Goal: Task Accomplishment & Management: Complete application form

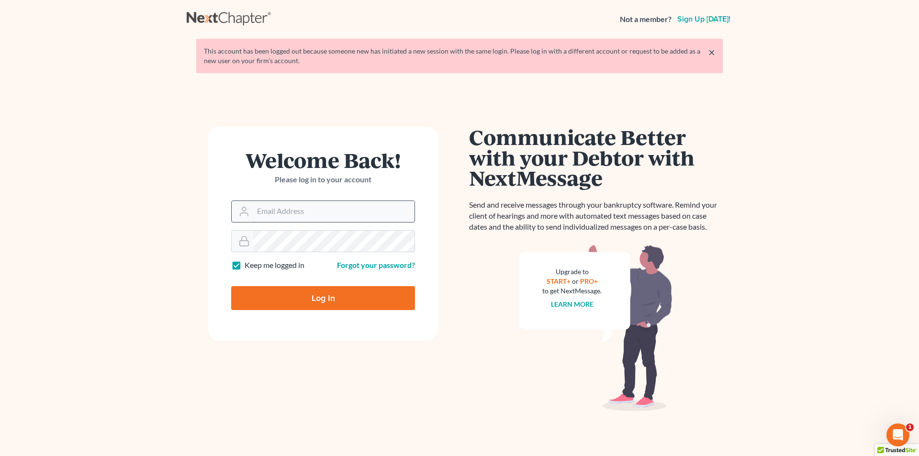
click at [266, 215] on input "Email Address" at bounding box center [333, 211] width 161 height 21
type input "[PERSON_NAME][EMAIL_ADDRESS][DOMAIN_NAME]"
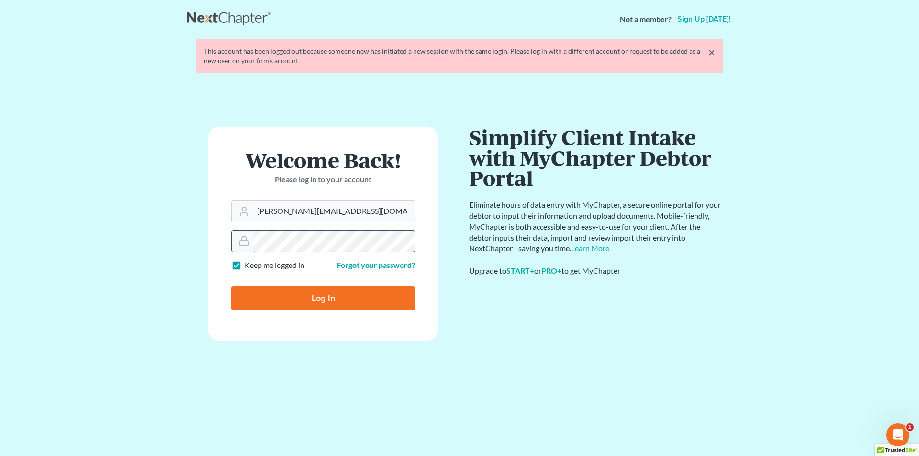
click at [231, 286] on input "Log In" at bounding box center [323, 298] width 184 height 24
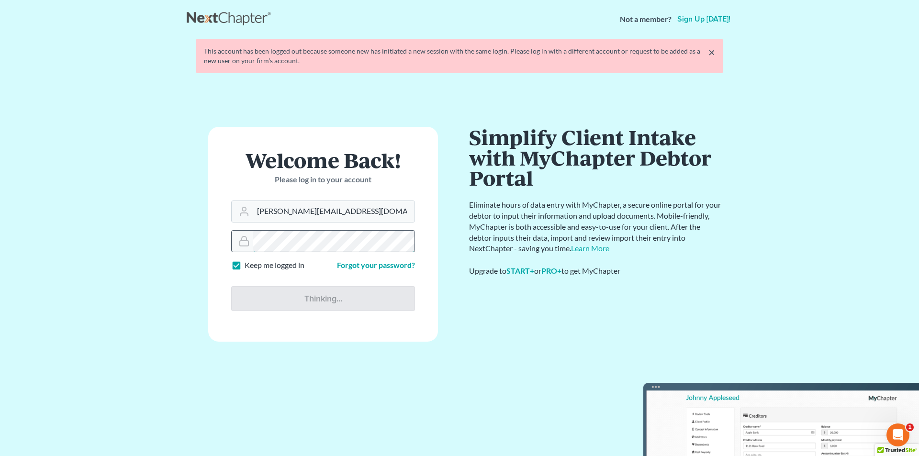
type input "Thinking..."
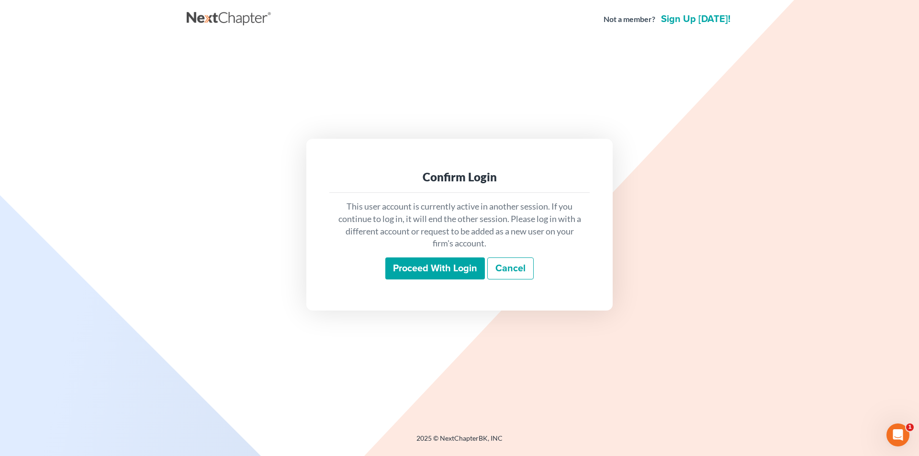
click at [432, 266] on input "Proceed with login" at bounding box center [435, 268] width 100 height 22
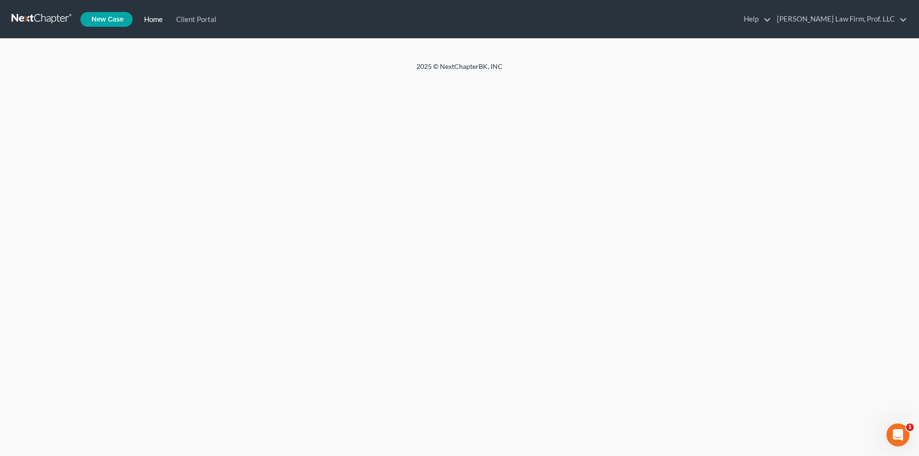
click at [155, 17] on link "Home" at bounding box center [151, 19] width 32 height 17
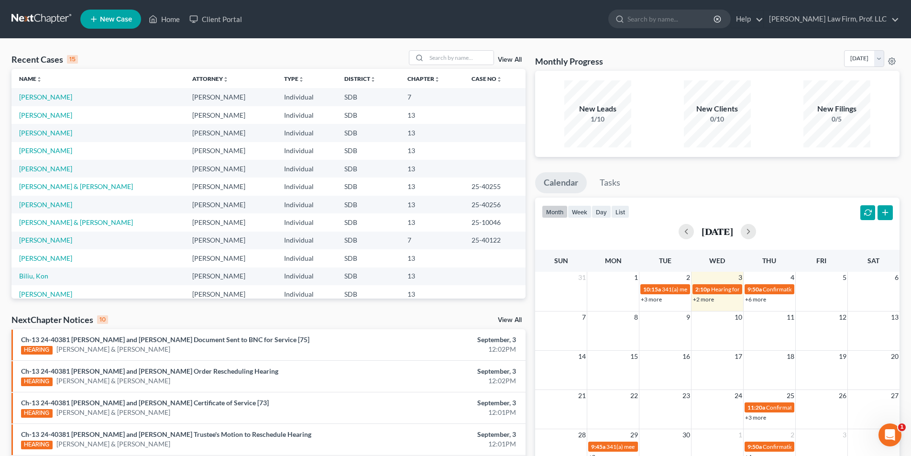
click at [39, 263] on td "[PERSON_NAME]" at bounding box center [97, 258] width 173 height 18
click at [40, 258] on link "[PERSON_NAME]" at bounding box center [45, 258] width 53 height 8
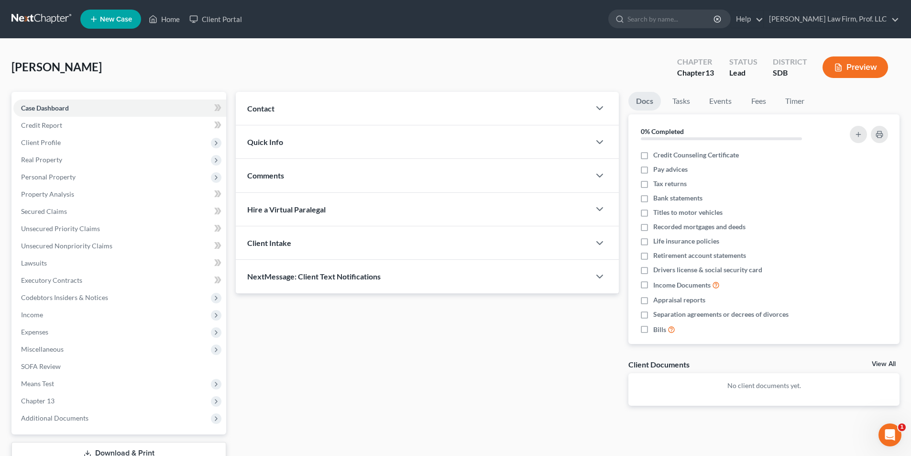
click at [390, 410] on div "Updates & News × Contact New Contact Quick Info Status Discharged Discharged & …" at bounding box center [427, 256] width 393 height 329
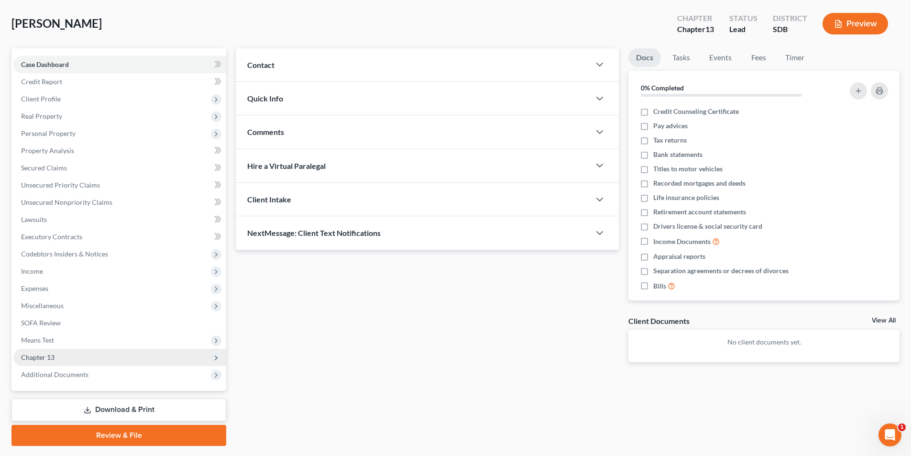
scroll to position [48, 0]
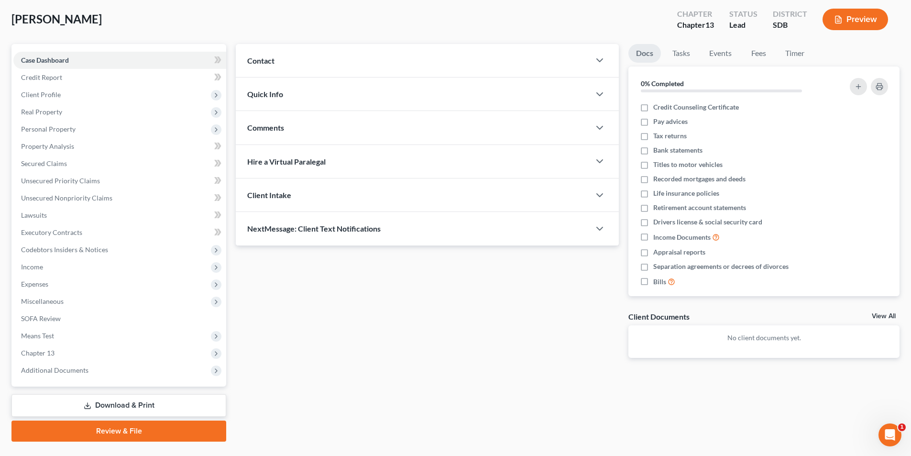
click at [357, 401] on div "Updates & News × Contact New Contact Quick Info Status Discharged Discharged & …" at bounding box center [568, 243] width 674 height 398
click at [322, 396] on div "Updates & News × Contact New Contact Quick Info Status Discharged Discharged & …" at bounding box center [568, 243] width 674 height 398
click at [40, 268] on span "Income" at bounding box center [32, 267] width 22 height 8
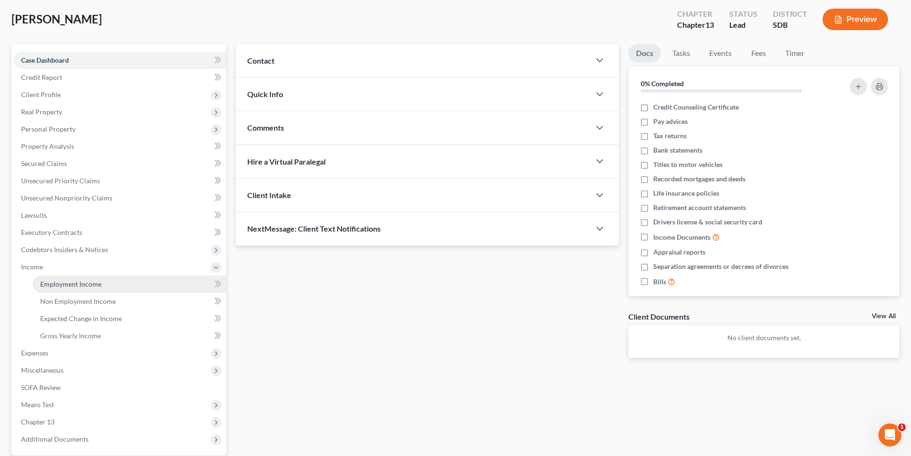
click at [56, 282] on span "Employment Income" at bounding box center [70, 284] width 61 height 8
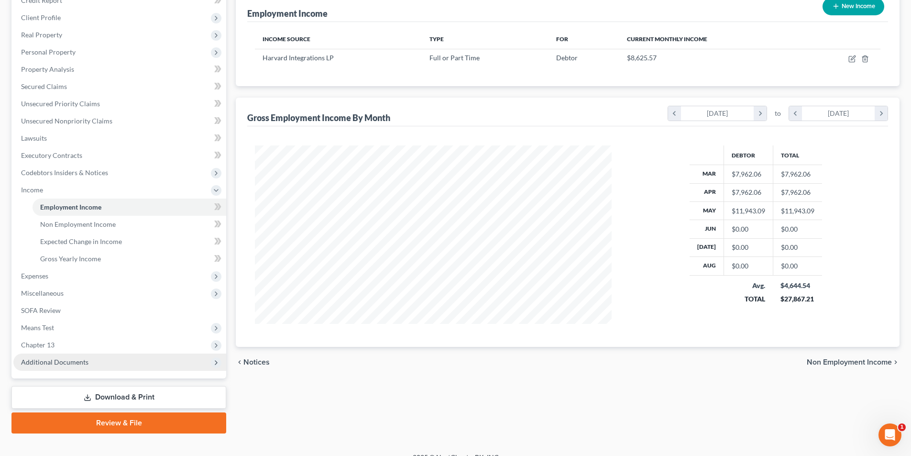
scroll to position [139, 0]
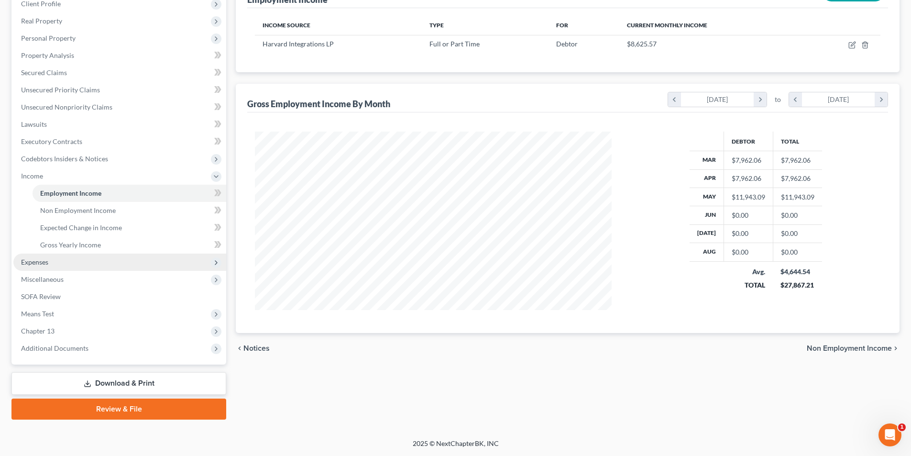
click at [39, 262] on span "Expenses" at bounding box center [34, 262] width 27 height 8
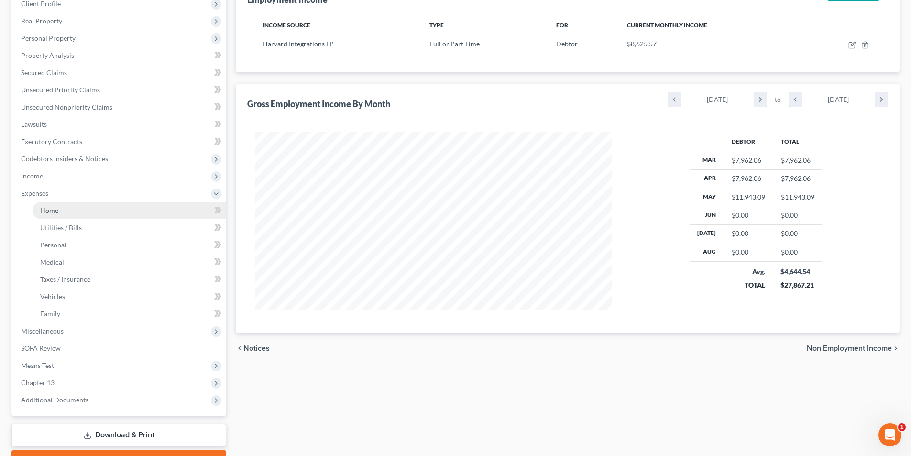
click at [53, 211] on span "Home" at bounding box center [49, 210] width 18 height 8
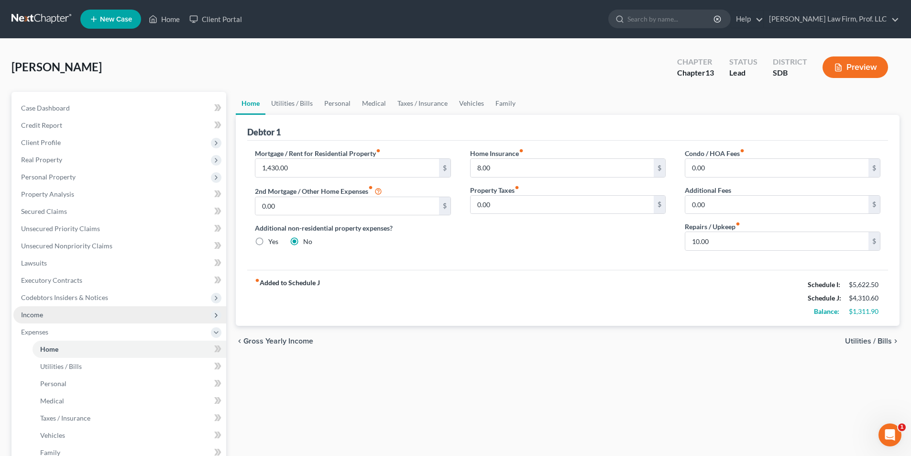
drag, startPoint x: 33, startPoint y: 317, endPoint x: 74, endPoint y: 313, distance: 40.4
click at [34, 317] on span "Income" at bounding box center [32, 314] width 22 height 8
drag, startPoint x: 83, startPoint y: 327, endPoint x: 90, endPoint y: 322, distance: 8.5
click at [84, 328] on span "Employment Income" at bounding box center [70, 332] width 61 height 8
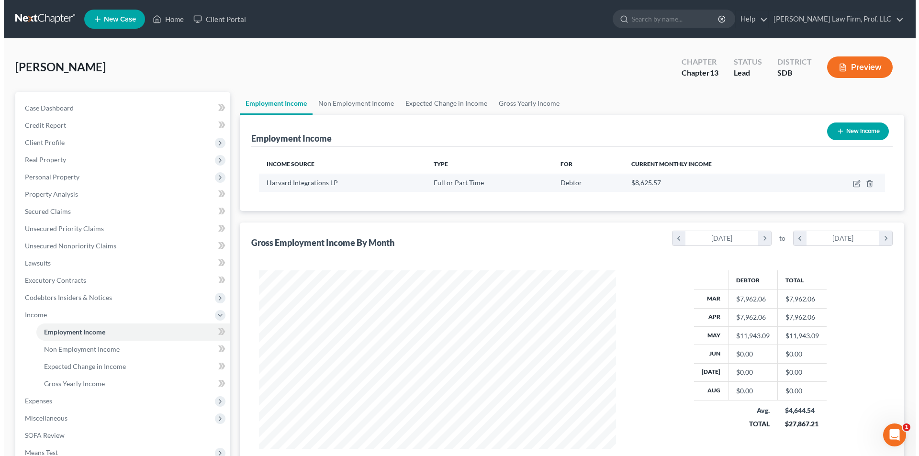
scroll to position [178, 376]
click at [854, 184] on icon "button" at bounding box center [853, 184] width 8 height 8
select select "0"
select select "43"
select select "2"
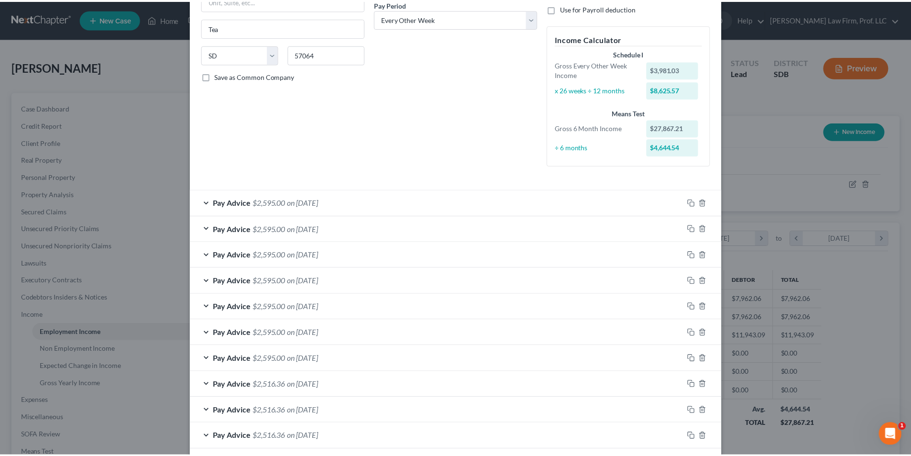
scroll to position [277, 0]
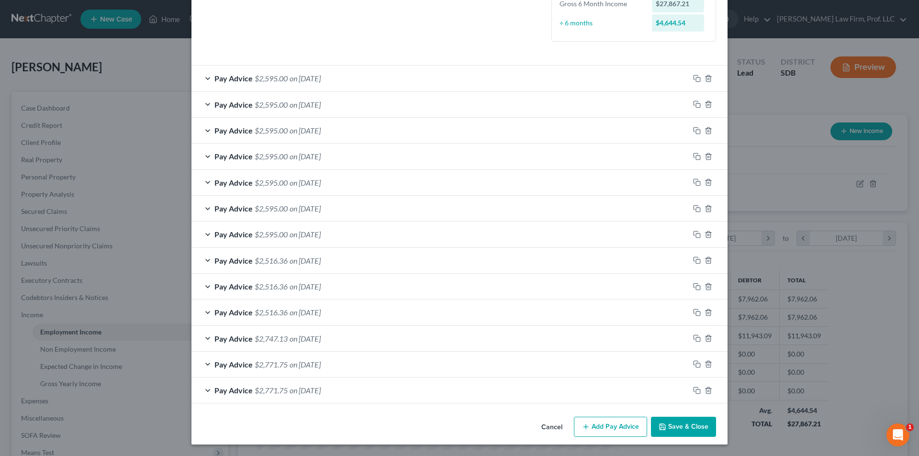
click at [556, 426] on button "Cancel" at bounding box center [551, 427] width 36 height 19
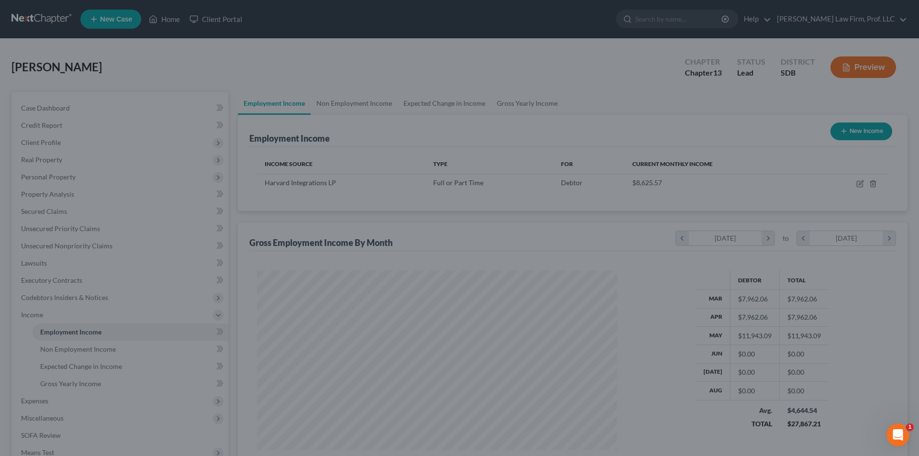
scroll to position [478212, 478014]
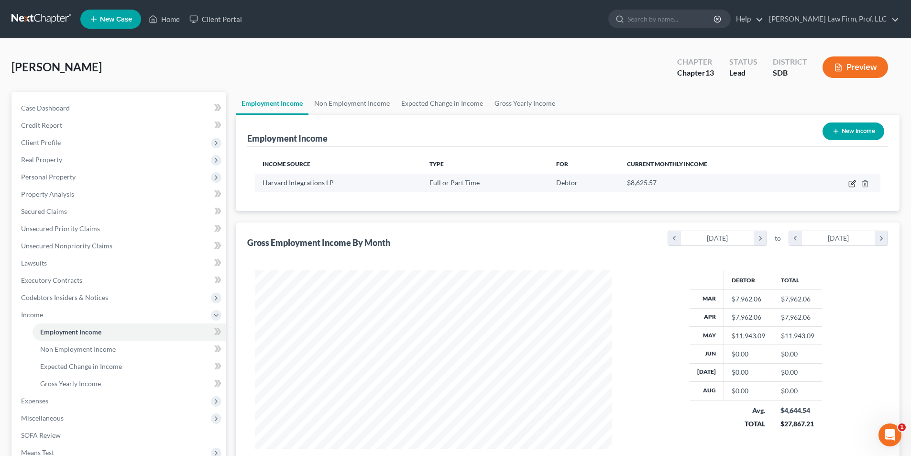
click at [852, 184] on icon "button" at bounding box center [853, 184] width 8 height 8
select select "0"
select select "43"
select select "2"
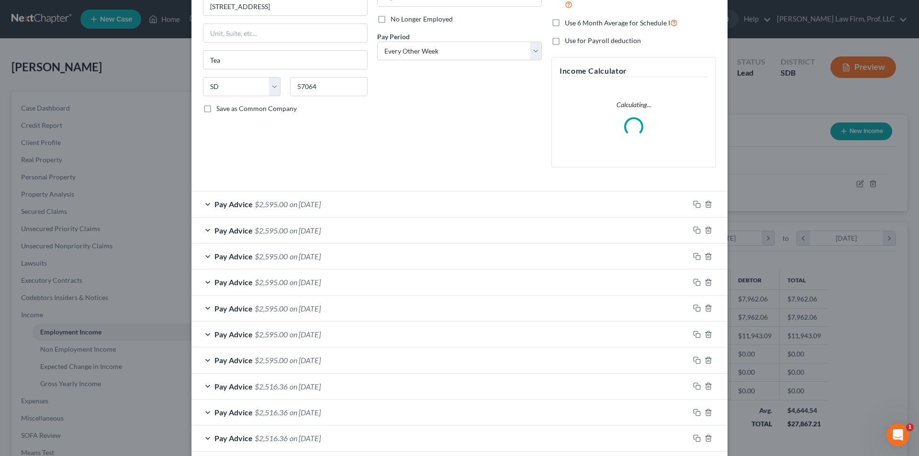
scroll to position [246, 0]
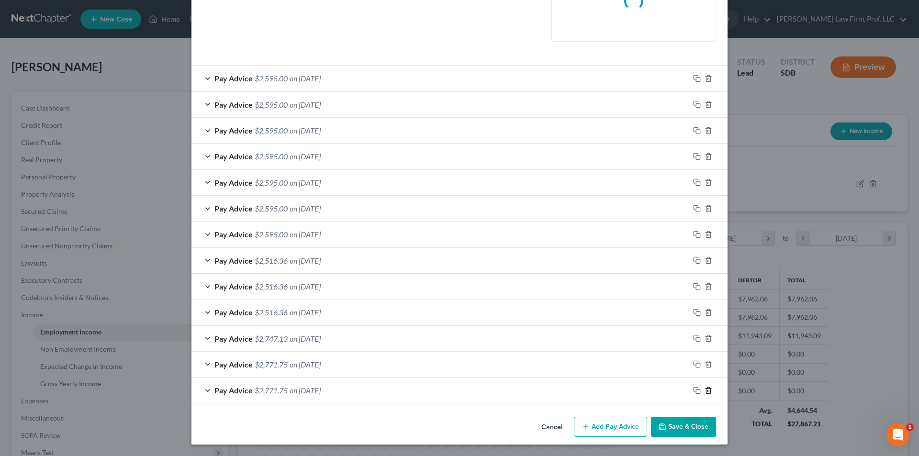
click at [704, 390] on icon "button" at bounding box center [708, 391] width 8 height 8
click at [704, 390] on icon "button" at bounding box center [708, 390] width 8 height 8
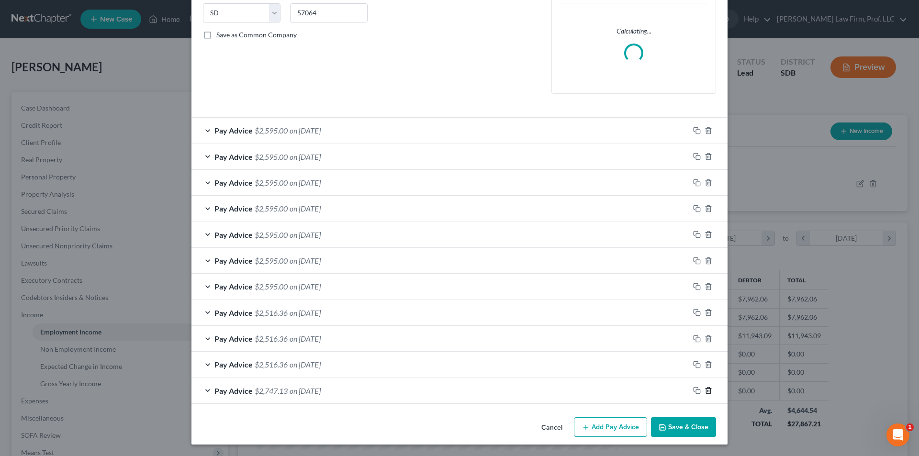
click at [708, 390] on line "button" at bounding box center [708, 391] width 0 height 2
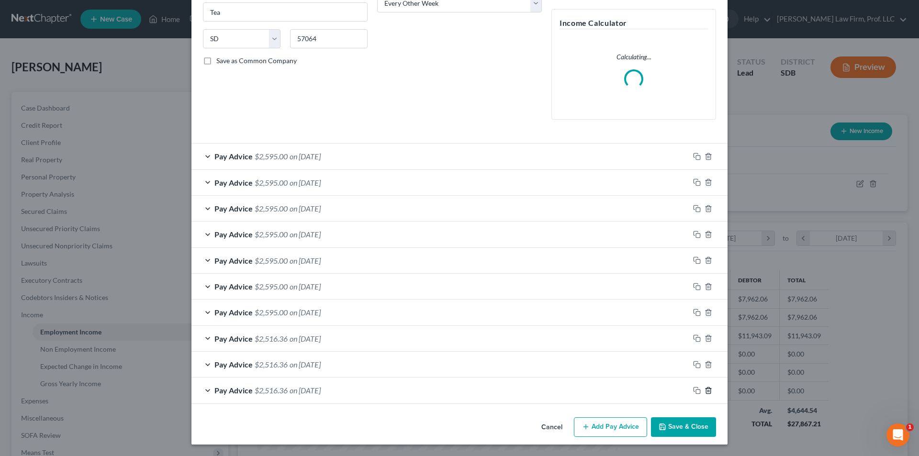
click at [708, 390] on line "button" at bounding box center [708, 391] width 0 height 2
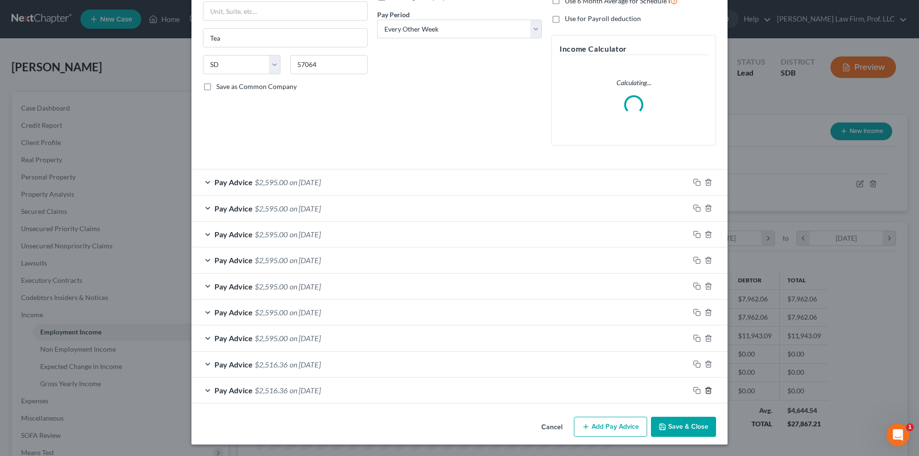
click at [708, 390] on line "button" at bounding box center [708, 391] width 0 height 2
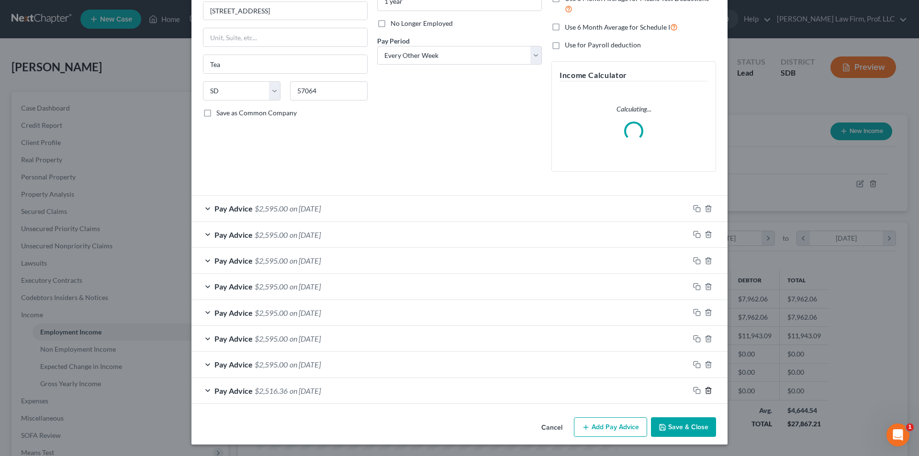
click at [708, 390] on line "button" at bounding box center [708, 391] width 0 height 2
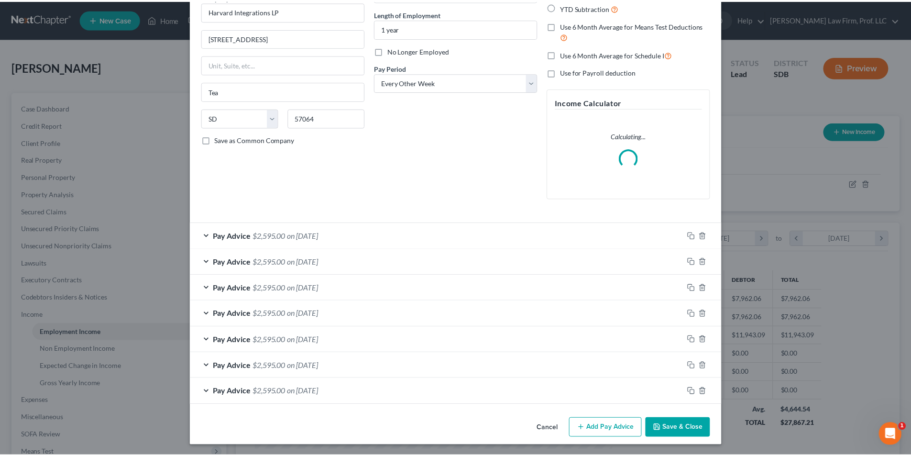
scroll to position [90, 0]
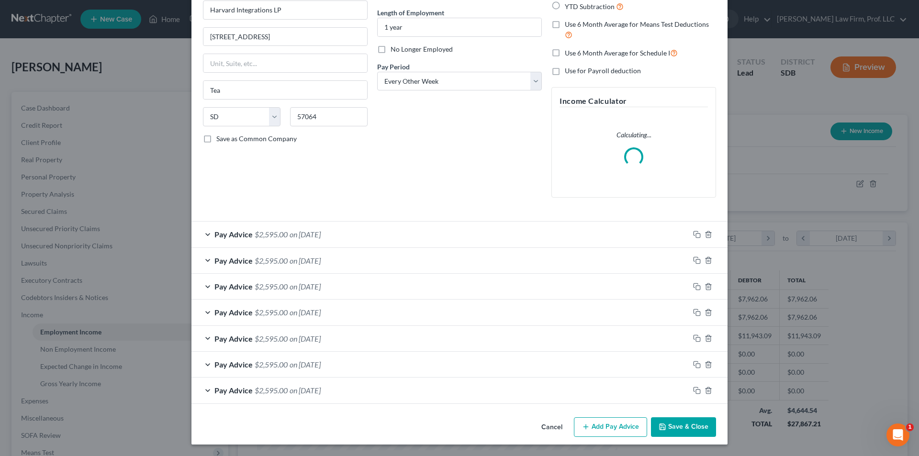
click at [671, 424] on button "Save & Close" at bounding box center [683, 427] width 65 height 20
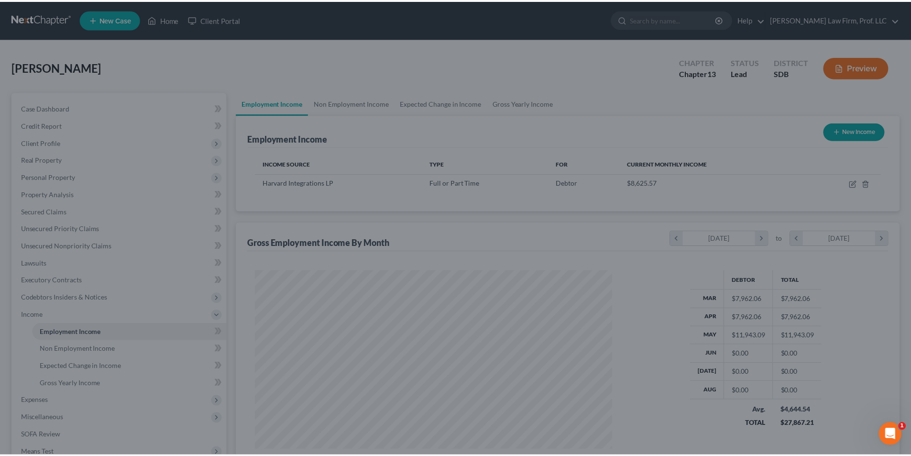
scroll to position [478212, 478014]
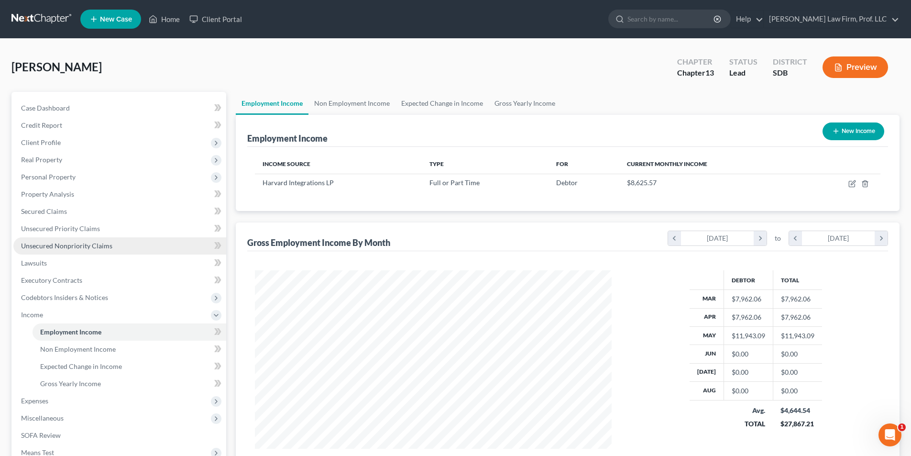
click at [82, 239] on link "Unsecured Nonpriority Claims" at bounding box center [119, 245] width 213 height 17
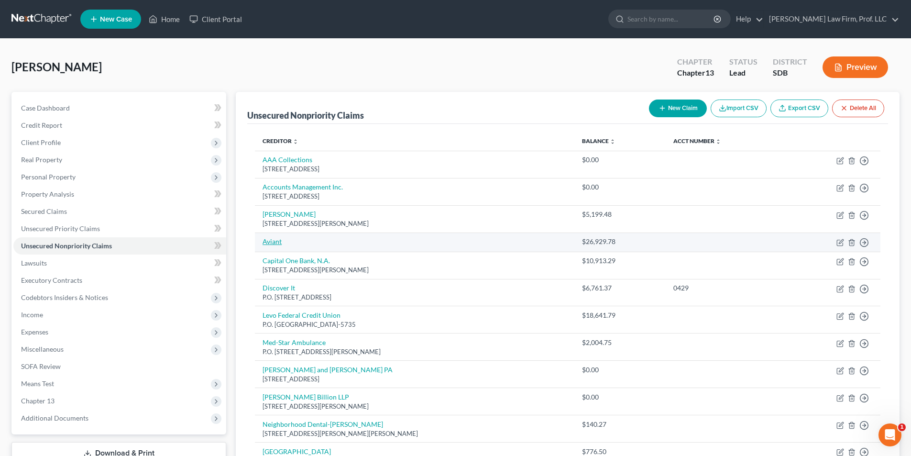
click at [271, 242] on link "Aviant" at bounding box center [272, 241] width 19 height 8
select select "17"
select select "0"
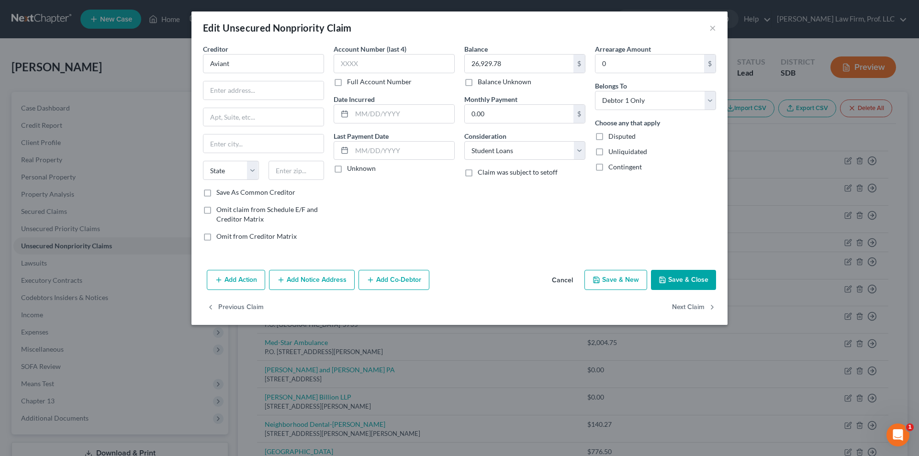
click at [565, 284] on button "Cancel" at bounding box center [562, 280] width 36 height 19
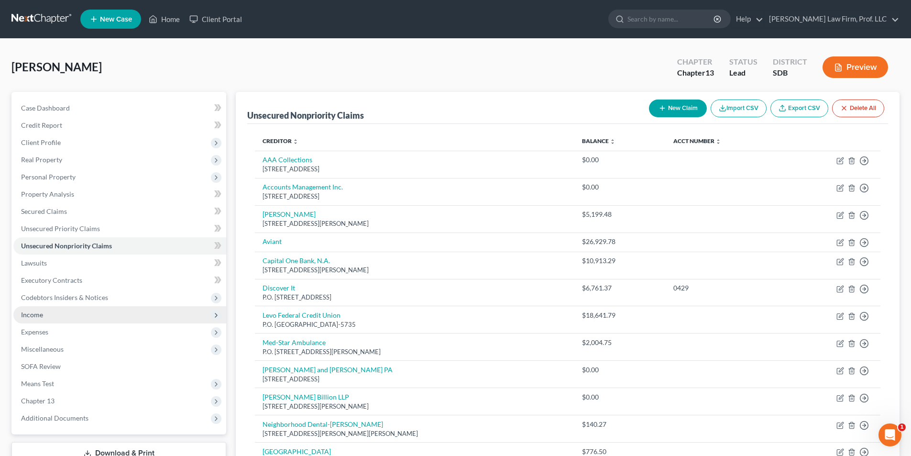
click at [41, 317] on span "Income" at bounding box center [32, 314] width 22 height 8
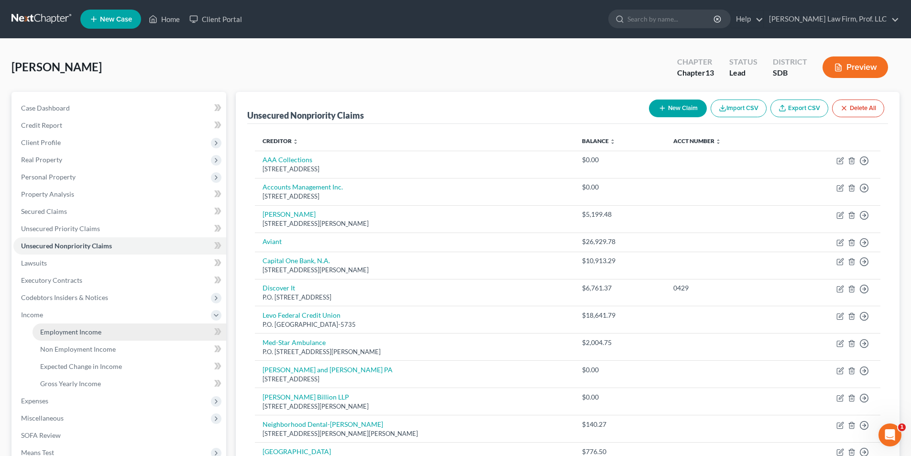
click at [76, 332] on span "Employment Income" at bounding box center [70, 332] width 61 height 8
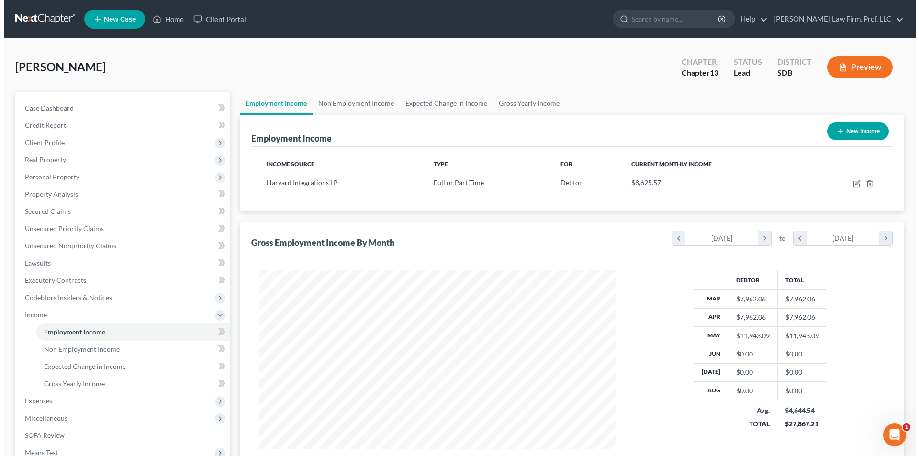
scroll to position [178, 376]
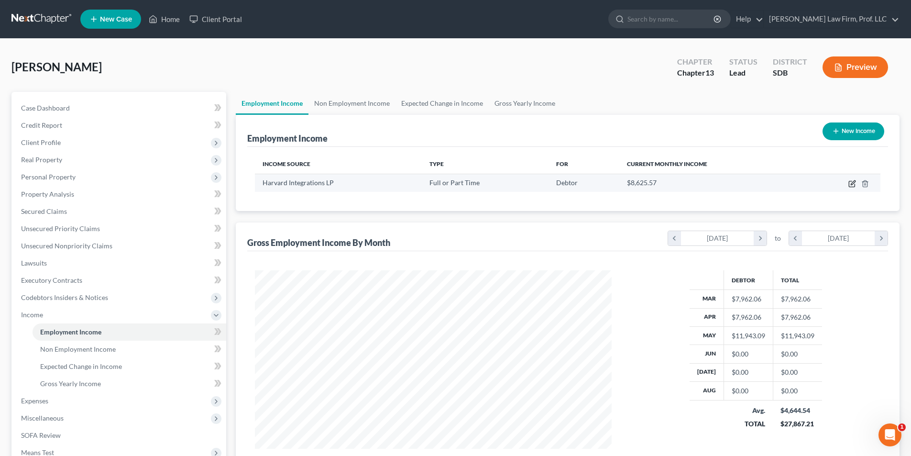
click at [853, 184] on icon "button" at bounding box center [853, 182] width 4 height 4
select select "0"
select select "43"
select select "2"
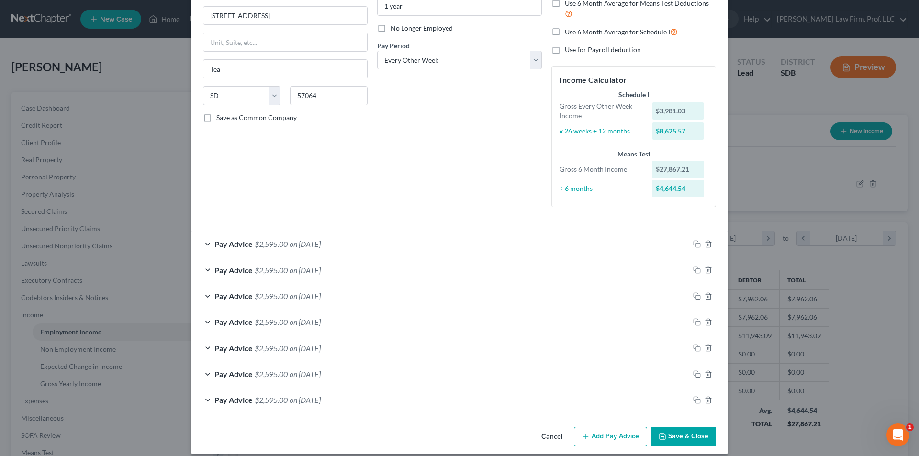
scroll to position [121, 0]
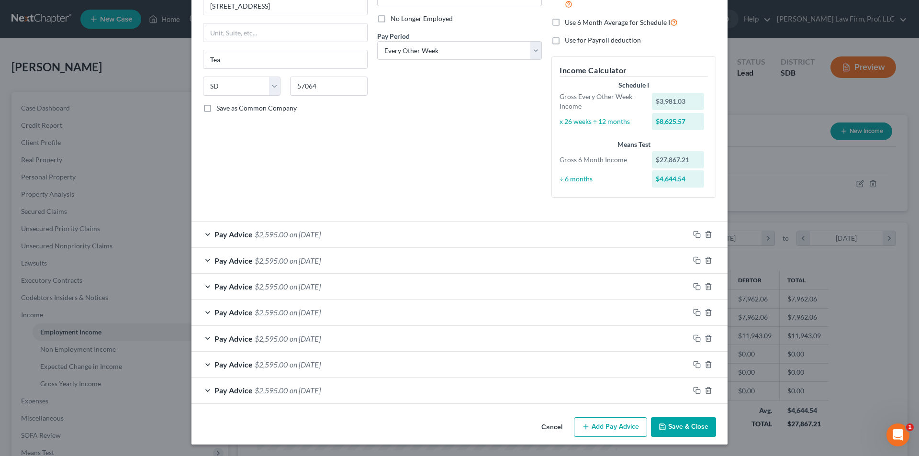
click at [619, 427] on button "Add Pay Advice" at bounding box center [610, 427] width 73 height 20
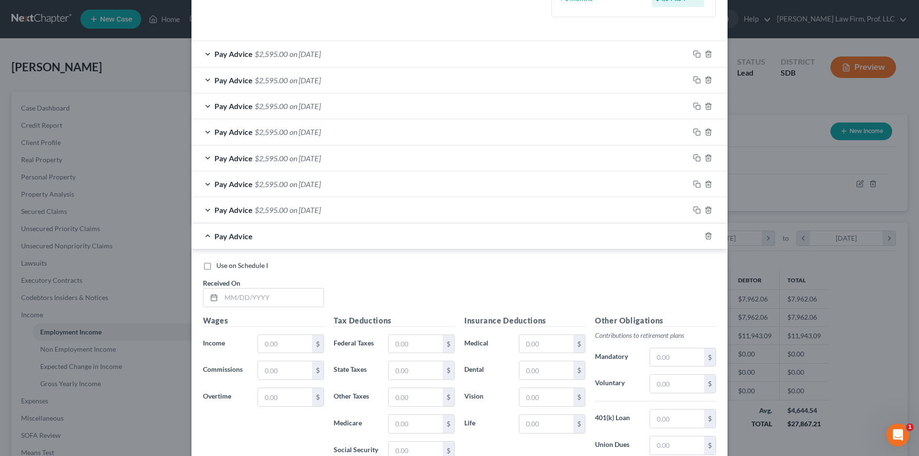
scroll to position [312, 0]
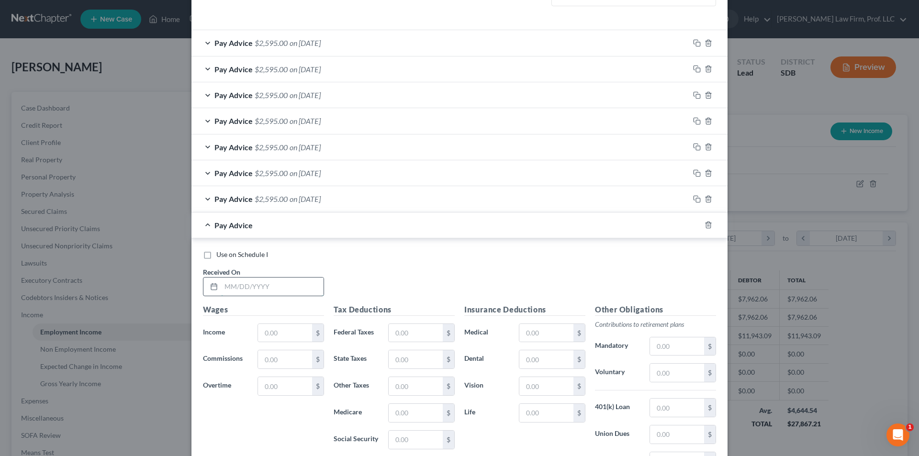
click at [258, 291] on input "text" at bounding box center [272, 286] width 102 height 18
type input "[DATE]"
type input "3,981.03"
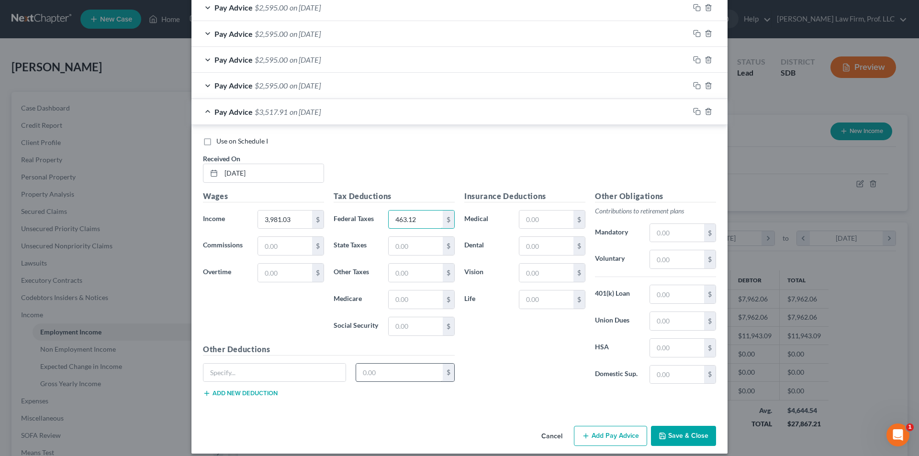
scroll to position [435, 0]
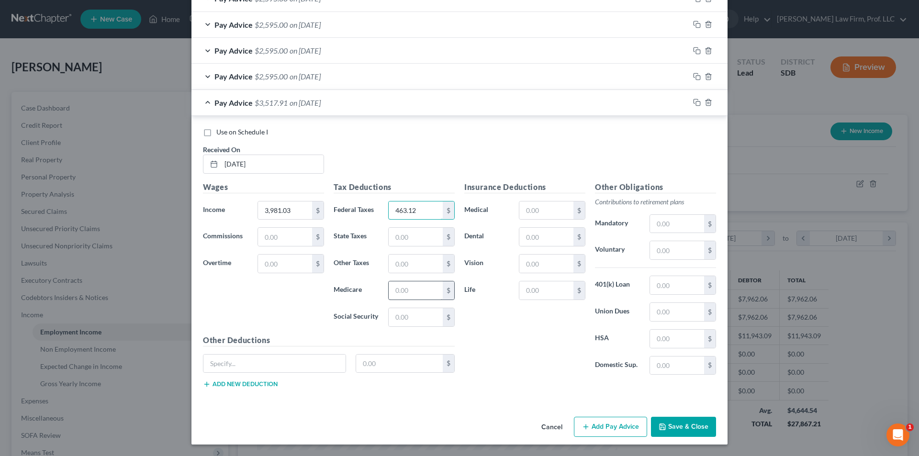
type input "463.12"
click at [402, 287] on input "text" at bounding box center [415, 290] width 54 height 18
type input "53.51"
click at [418, 313] on input "text" at bounding box center [415, 317] width 54 height 18
type input "228.78"
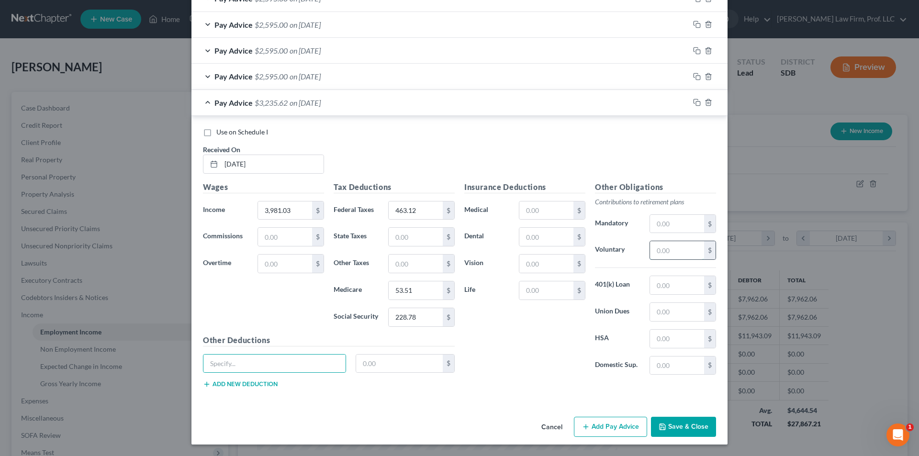
click at [664, 250] on input "text" at bounding box center [677, 250] width 54 height 18
type input "118.85"
drag, startPoint x: 671, startPoint y: 367, endPoint x: 670, endPoint y: 362, distance: 4.9
click at [671, 365] on input "text" at bounding box center [677, 365] width 54 height 18
type input "230.77"
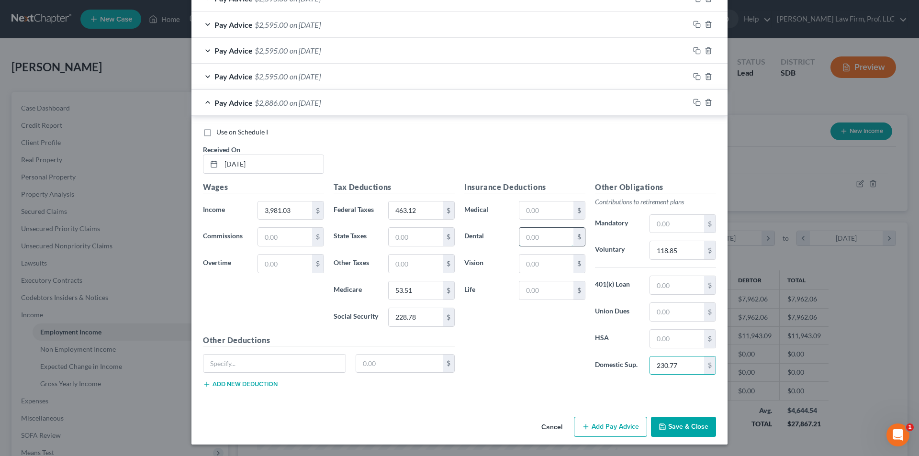
click at [544, 235] on input "text" at bounding box center [546, 237] width 54 height 18
type input "25.12"
click at [665, 343] on input "text" at bounding box center [677, 339] width 54 height 18
type input "30.00"
click at [527, 213] on input "text" at bounding box center [546, 210] width 54 height 18
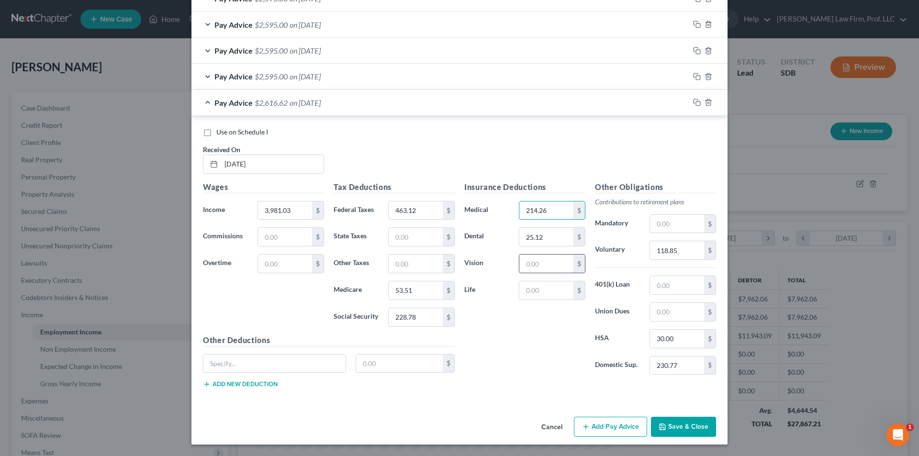
type input "214.26"
drag, startPoint x: 538, startPoint y: 266, endPoint x: 541, endPoint y: 270, distance: 5.5
click at [538, 266] on input "text" at bounding box center [546, 264] width 54 height 18
type input "2.39"
type input "49.23"
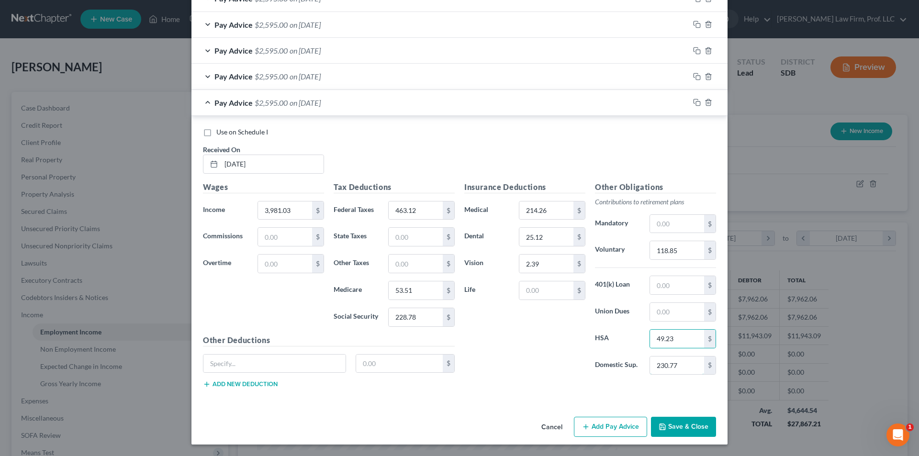
type input "3"
type input "230.77"
click at [420, 291] on input "53.51" at bounding box center [415, 290] width 54 height 18
click at [416, 317] on input "228.78" at bounding box center [415, 317] width 54 height 18
click at [682, 248] on input "118.85" at bounding box center [677, 250] width 54 height 18
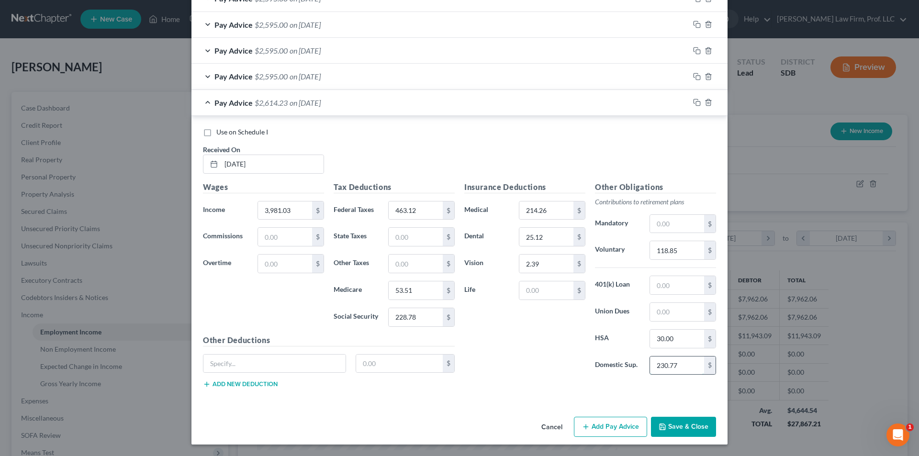
click at [685, 361] on input "230.77" at bounding box center [677, 365] width 54 height 18
click at [554, 239] on input "25.12" at bounding box center [546, 237] width 54 height 18
click at [679, 333] on input "30.00" at bounding box center [677, 339] width 54 height 18
type input "49.23"
click at [596, 427] on button "Add Pay Advice" at bounding box center [610, 427] width 73 height 20
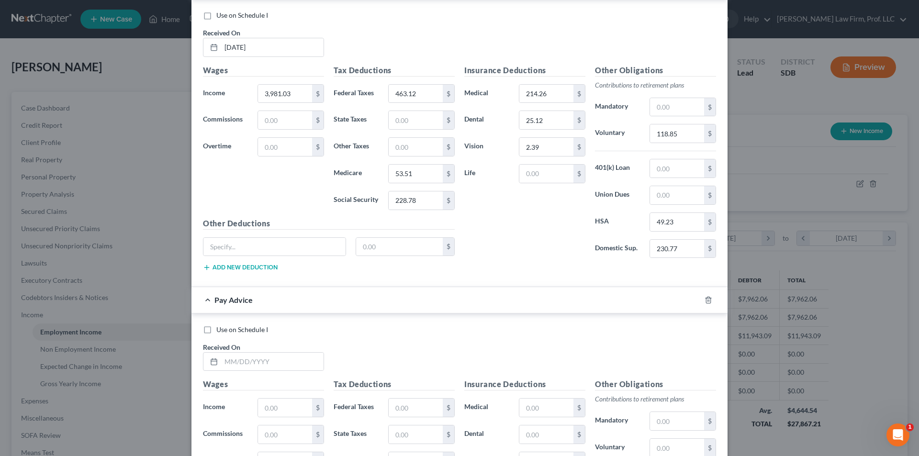
scroll to position [626, 0]
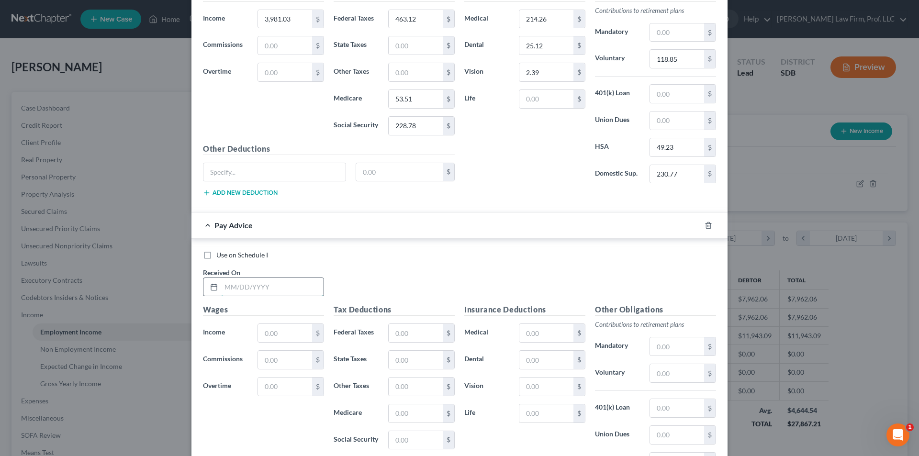
click at [238, 289] on input "text" at bounding box center [272, 287] width 102 height 18
type input "[DATE]"
type input "3,981.03"
type input "489.27"
type input "53.51"
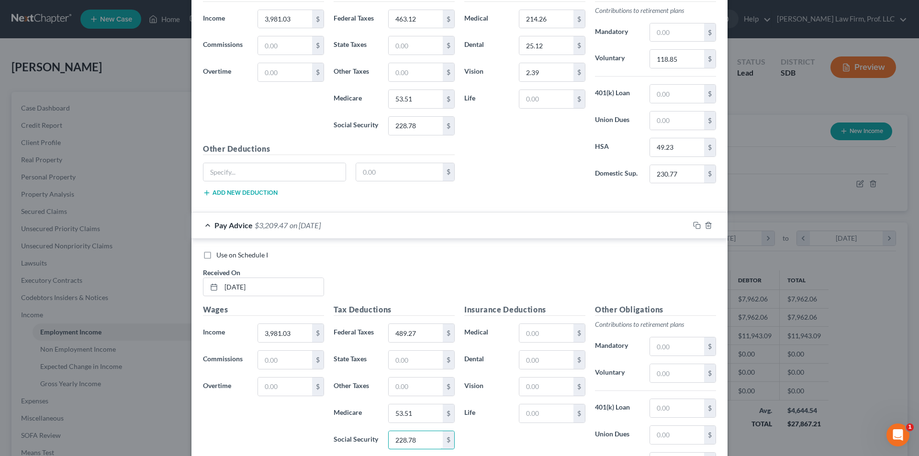
type input "228.78"
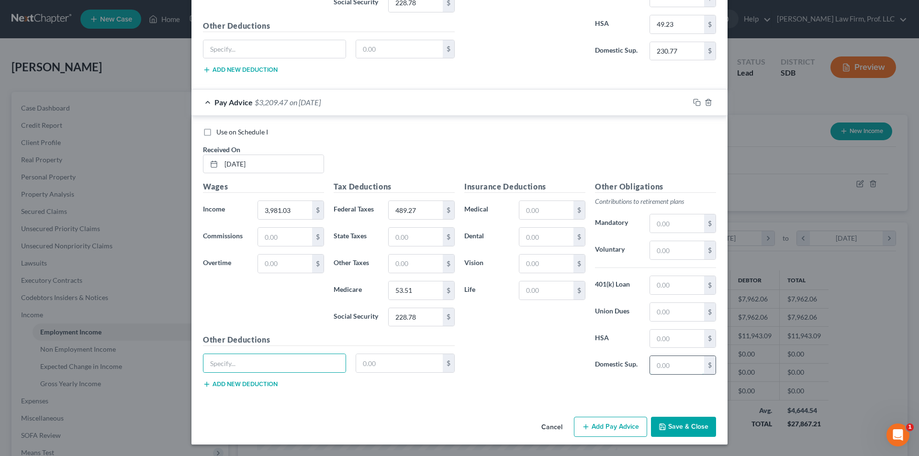
click at [686, 359] on input "text" at bounding box center [677, 365] width 54 height 18
type input "230.77"
click at [523, 241] on input "text" at bounding box center [546, 237] width 54 height 18
type input "25.12"
click at [664, 334] on input "text" at bounding box center [677, 339] width 54 height 18
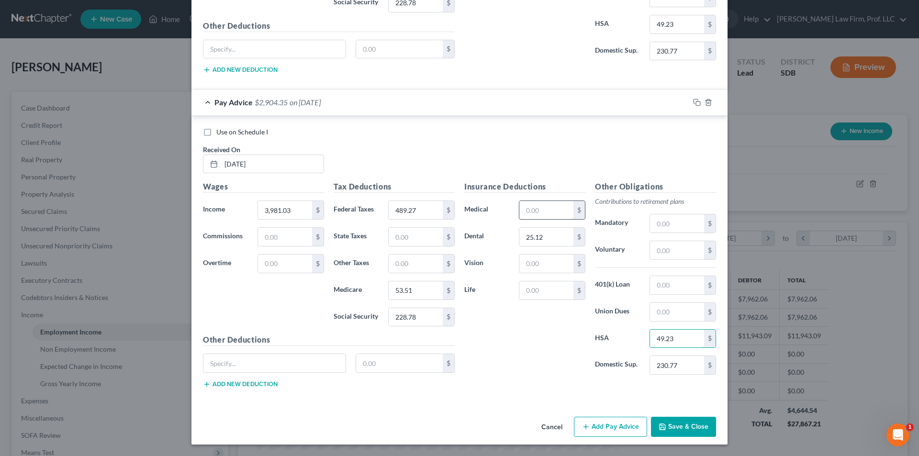
type input "49.23"
click at [535, 213] on input "text" at bounding box center [546, 210] width 54 height 18
type input "214.26"
click at [540, 263] on input "text" at bounding box center [546, 264] width 54 height 18
type input "2.39"
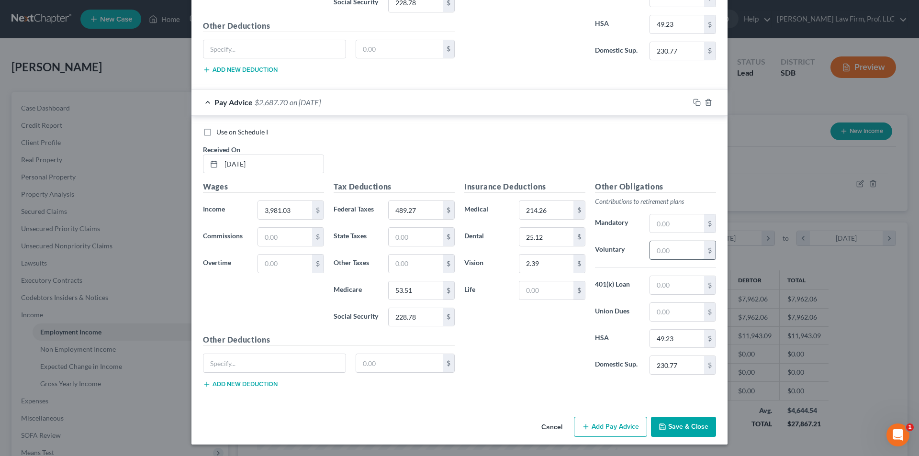
click at [668, 251] on input "text" at bounding box center [677, 250] width 54 height 18
click at [609, 429] on button "Add Pay Advice" at bounding box center [610, 427] width 73 height 20
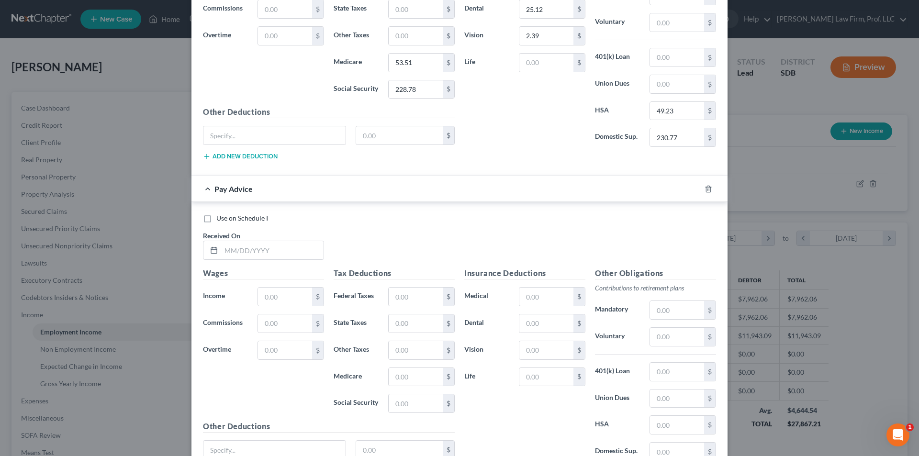
scroll to position [988, 0]
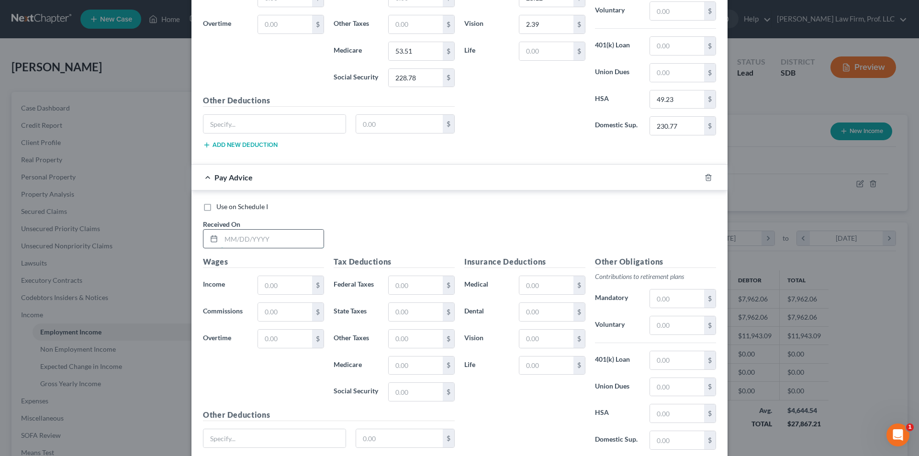
click at [251, 239] on input "text" at bounding box center [272, 239] width 102 height 18
type input "[DATE]"
type input "3,981.03"
type input "463.12"
type input "53.12"
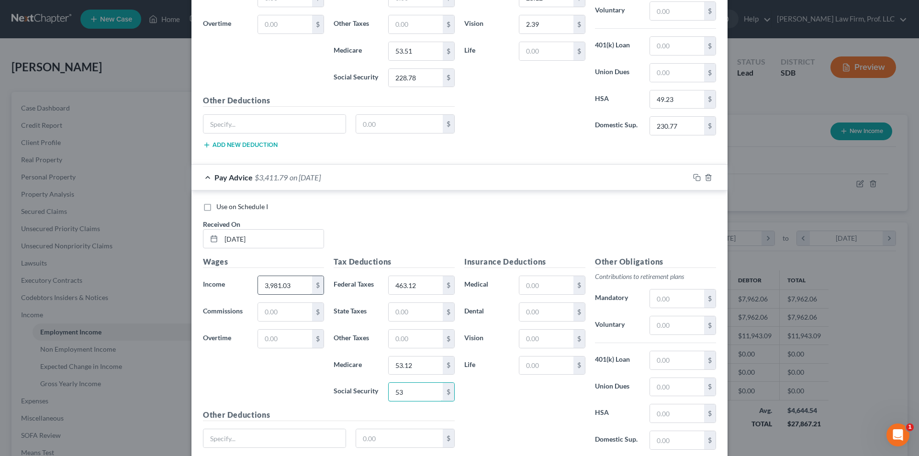
type input "5"
type input "228.78"
type input "53.47"
click at [527, 286] on input "text" at bounding box center [546, 285] width 54 height 18
type input "214.26"
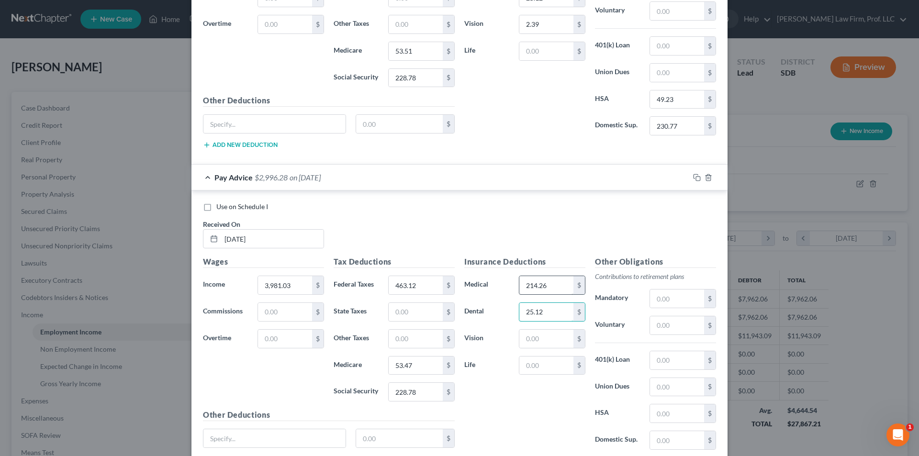
type input "25.12"
type input "2.39"
type input "118.85"
type input "49.23"
type input "230.77"
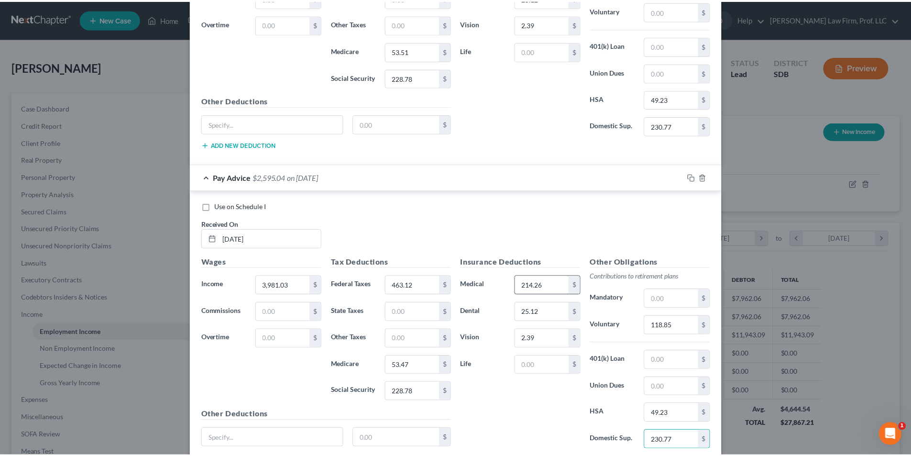
scroll to position [1063, 0]
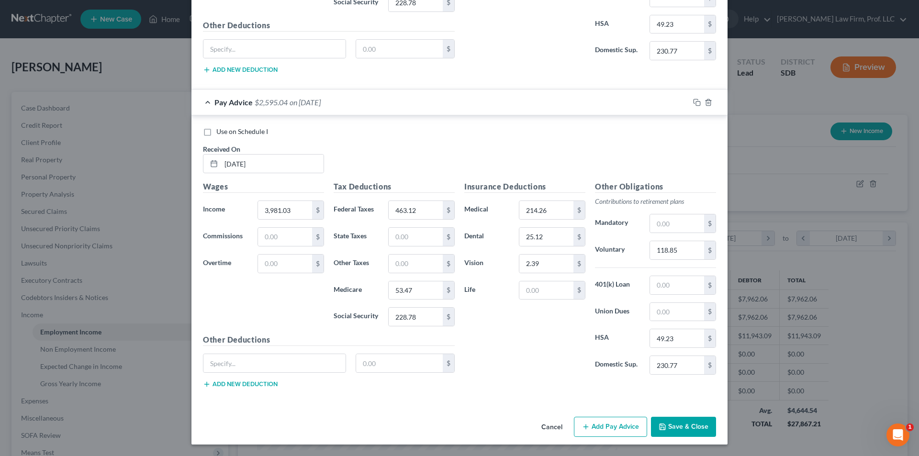
click at [682, 427] on button "Save & Close" at bounding box center [683, 427] width 65 height 20
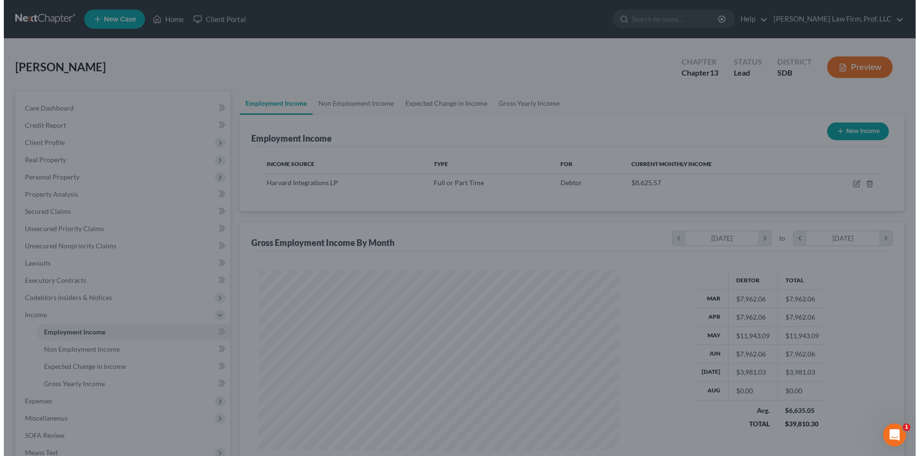
scroll to position [478212, 478014]
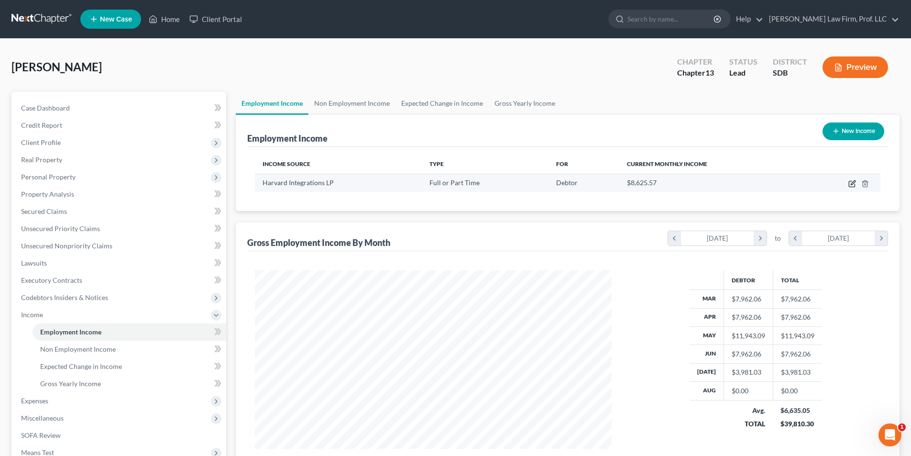
click at [853, 185] on icon "button" at bounding box center [853, 184] width 8 height 8
select select "0"
select select "43"
select select "2"
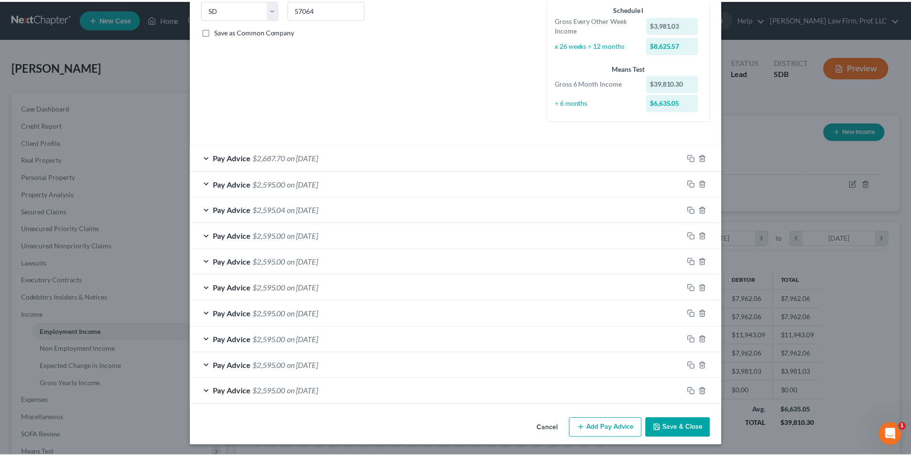
scroll to position [199, 0]
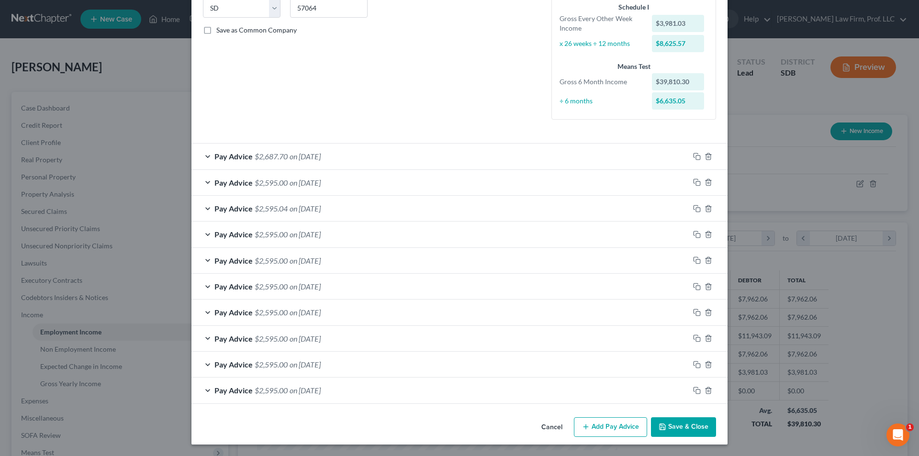
click at [689, 428] on button "Save & Close" at bounding box center [683, 427] width 65 height 20
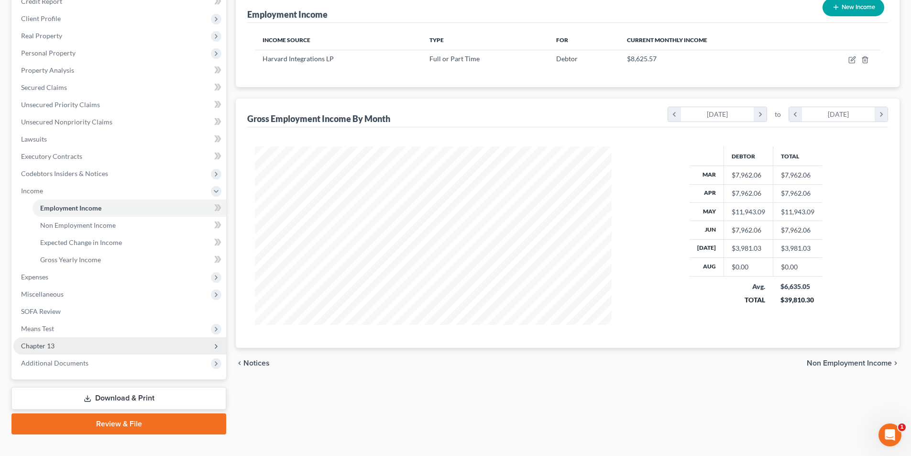
scroll to position [139, 0]
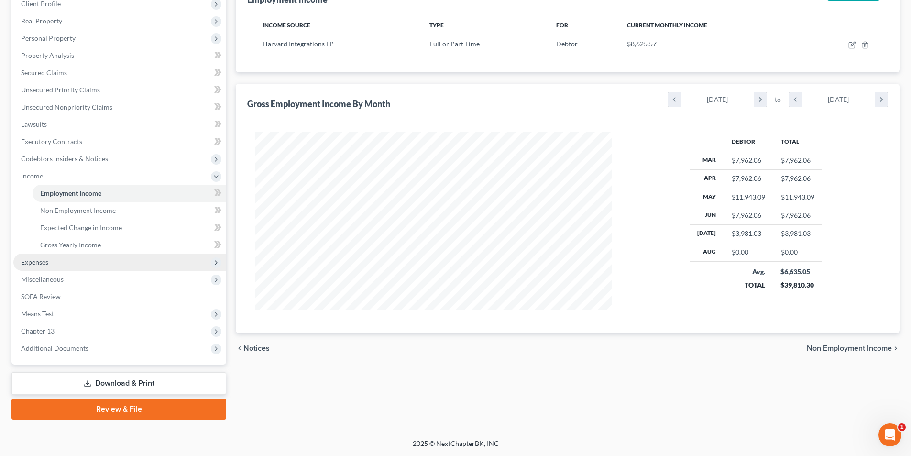
click at [30, 260] on span "Expenses" at bounding box center [34, 262] width 27 height 8
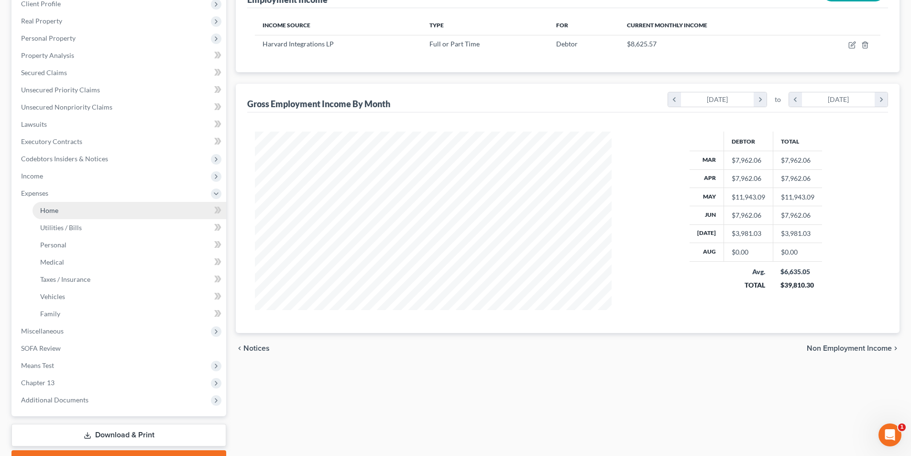
click at [48, 209] on span "Home" at bounding box center [49, 210] width 18 height 8
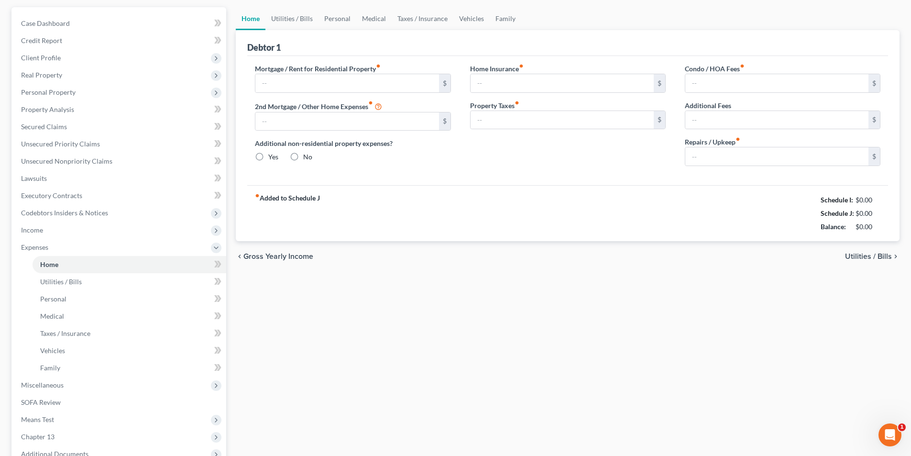
type input "1,430.00"
type input "0.00"
radio input "true"
type input "8.00"
type input "0.00"
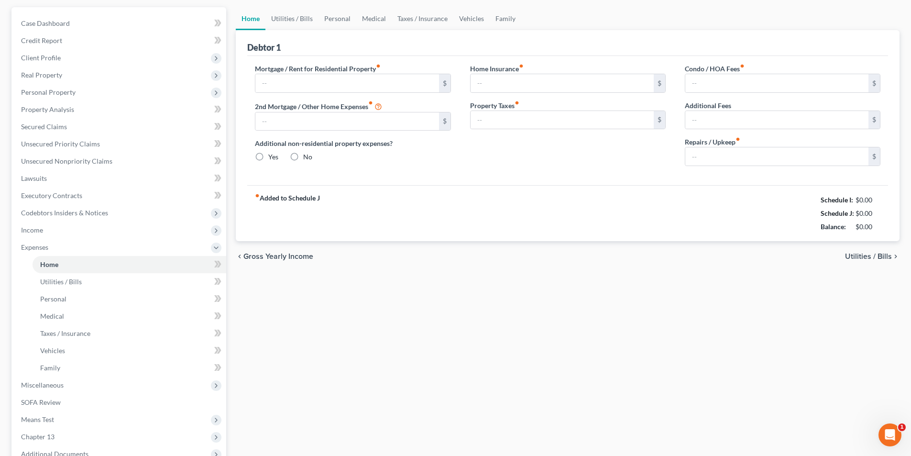
type input "0.00"
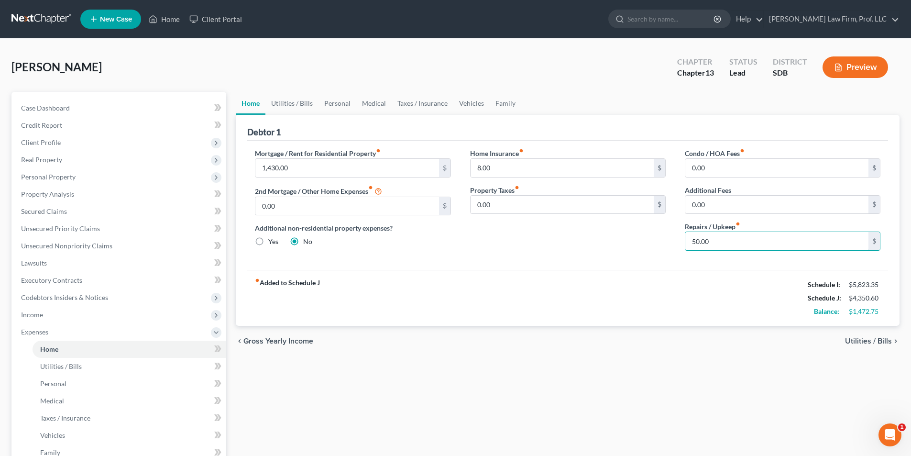
type input "50.00"
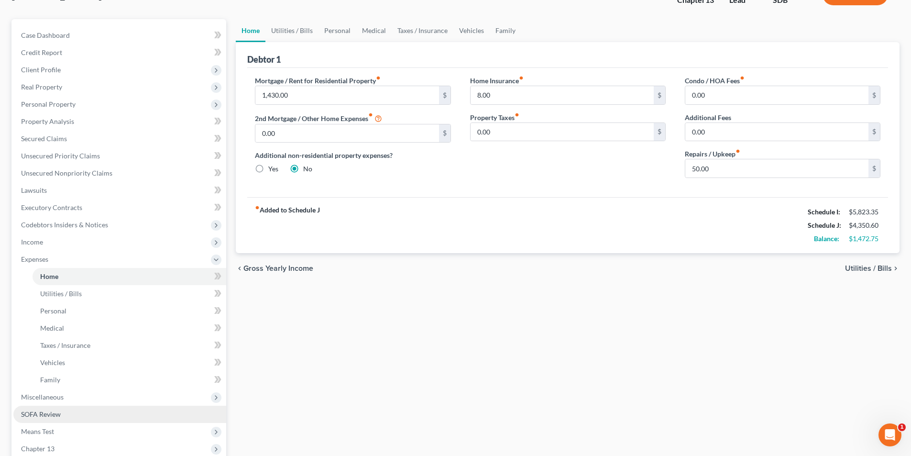
scroll to position [190, 0]
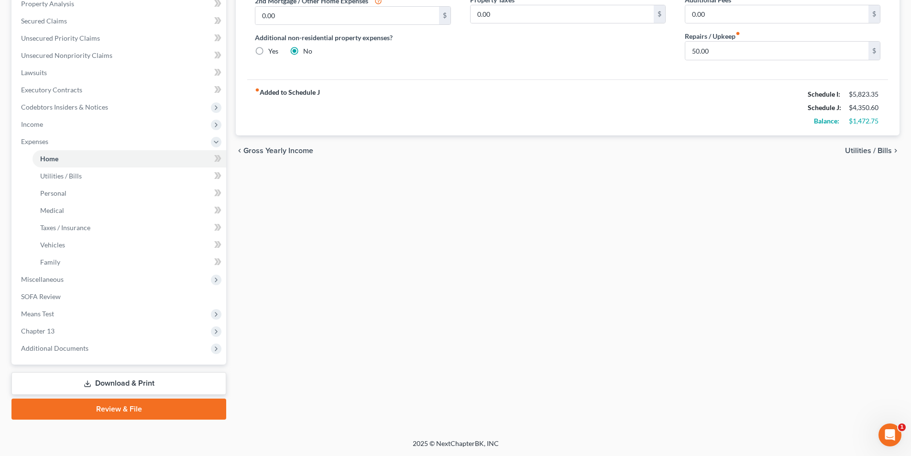
click at [90, 381] on icon at bounding box center [88, 384] width 8 height 8
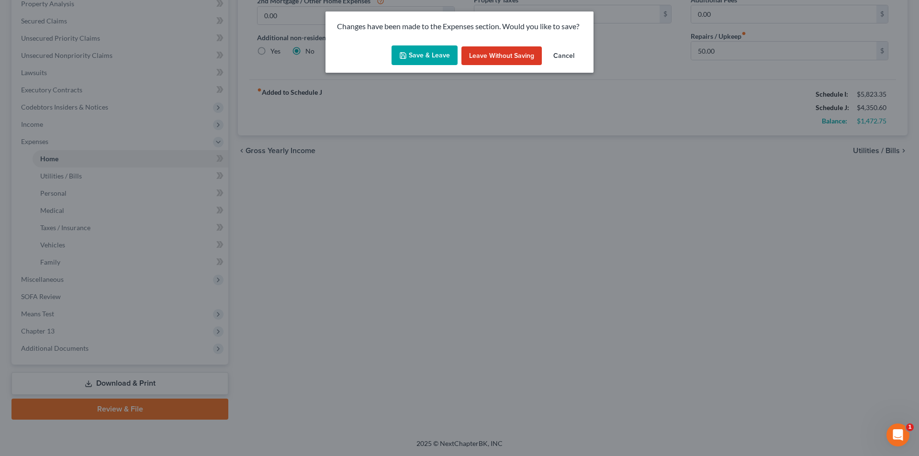
click at [431, 50] on button "Save & Leave" at bounding box center [424, 55] width 66 height 20
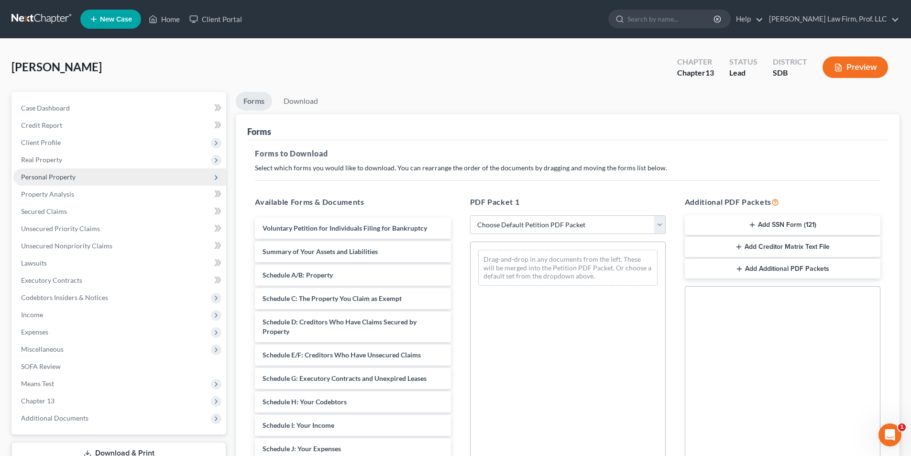
click at [64, 177] on span "Personal Property" at bounding box center [48, 177] width 55 height 8
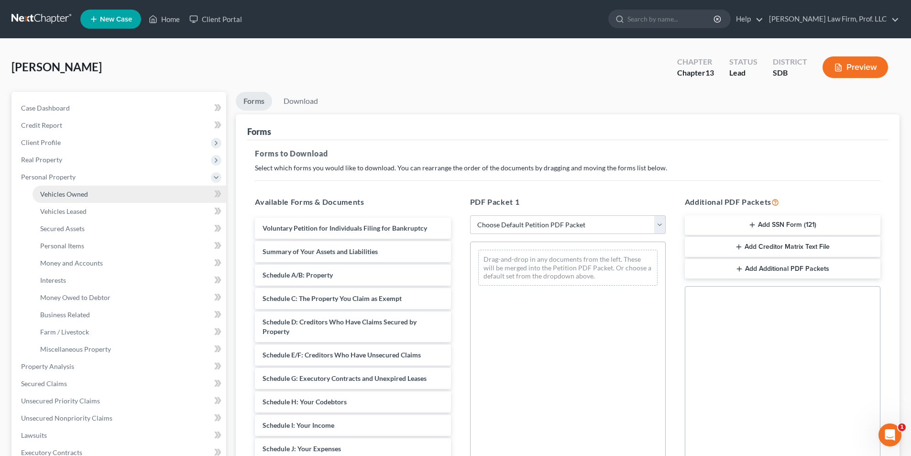
click at [68, 192] on span "Vehicles Owned" at bounding box center [64, 194] width 48 height 8
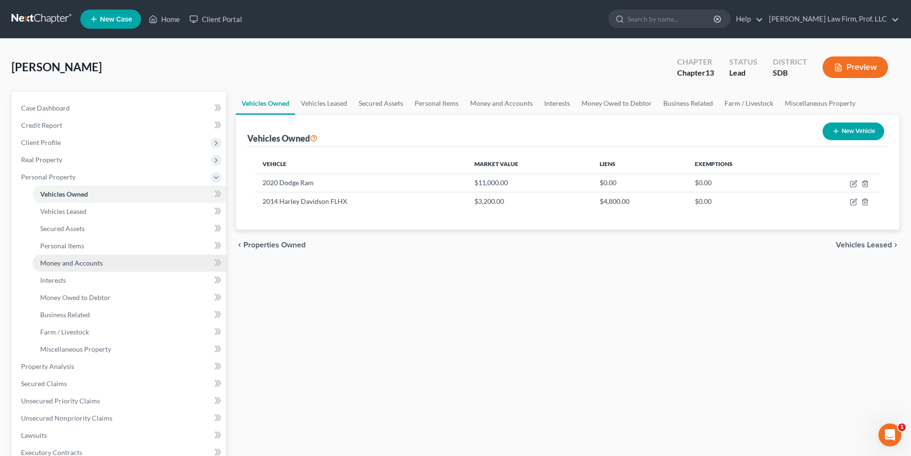
click at [65, 262] on span "Money and Accounts" at bounding box center [71, 263] width 63 height 8
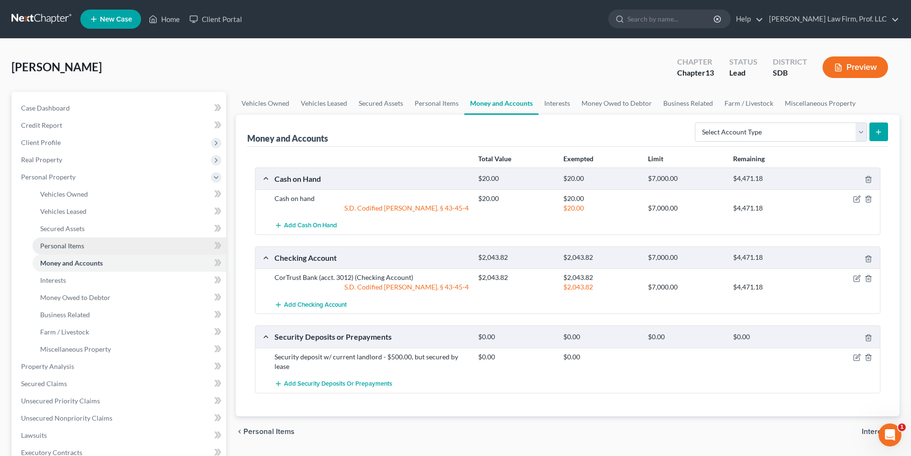
click at [63, 244] on span "Personal Items" at bounding box center [62, 246] width 44 height 8
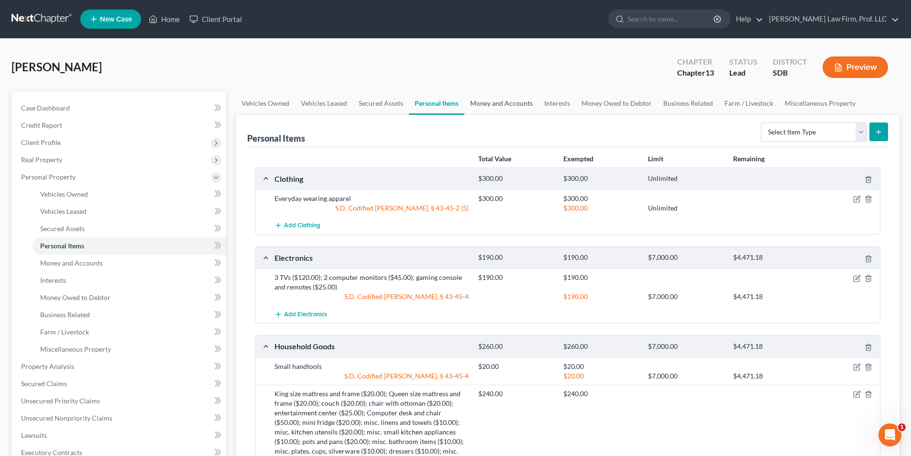
click at [490, 105] on link "Money and Accounts" at bounding box center [502, 103] width 74 height 23
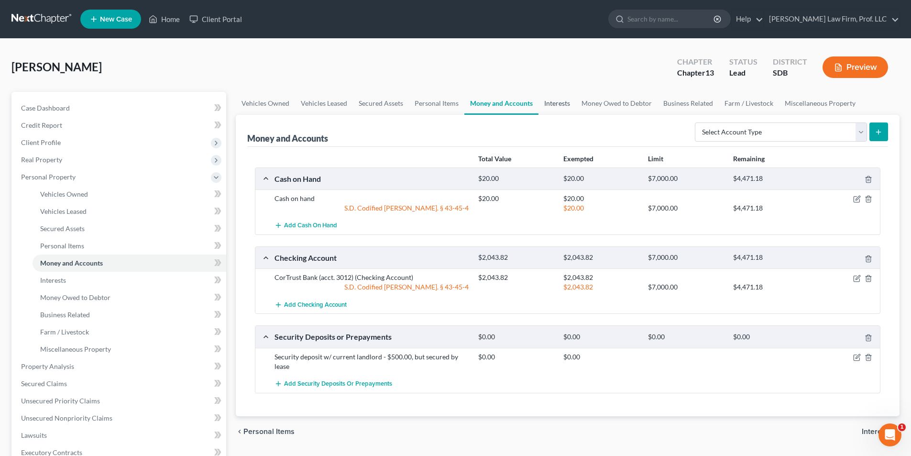
click at [548, 107] on link "Interests" at bounding box center [557, 103] width 37 height 23
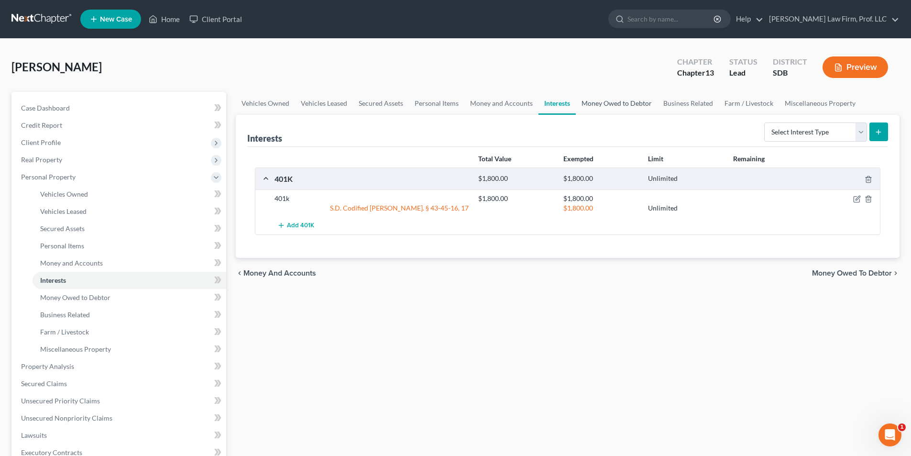
click at [623, 103] on link "Money Owed to Debtor" at bounding box center [617, 103] width 82 height 23
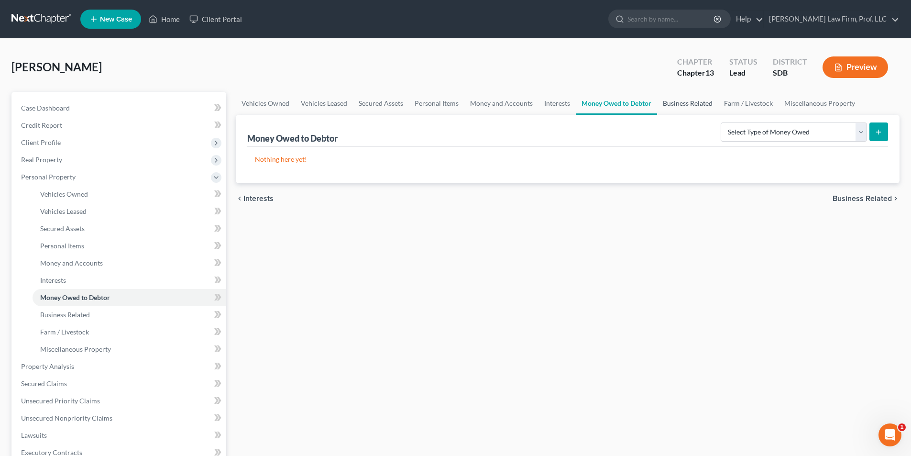
click at [709, 106] on link "Business Related" at bounding box center [687, 103] width 61 height 23
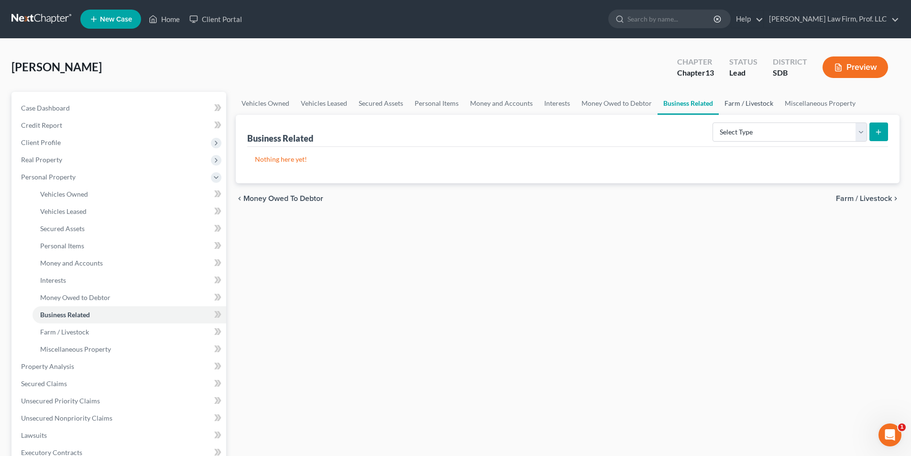
click at [743, 107] on link "Farm / Livestock" at bounding box center [749, 103] width 60 height 23
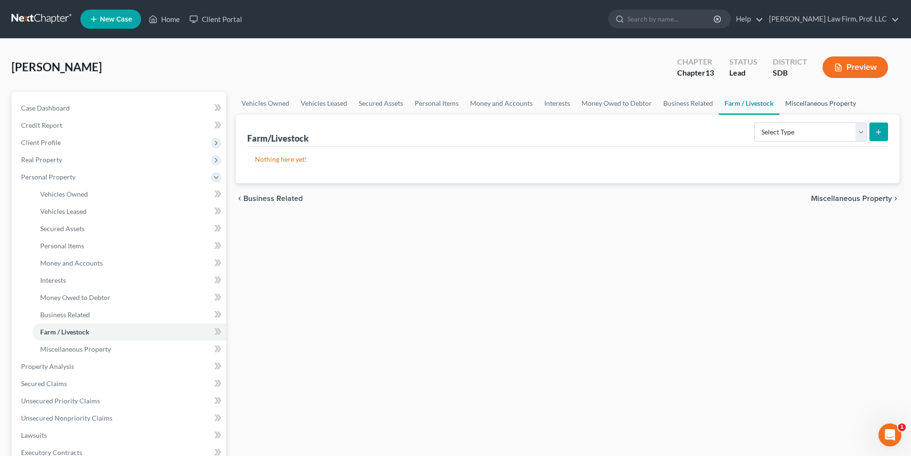
click at [844, 104] on link "Miscellaneous Property" at bounding box center [821, 103] width 82 height 23
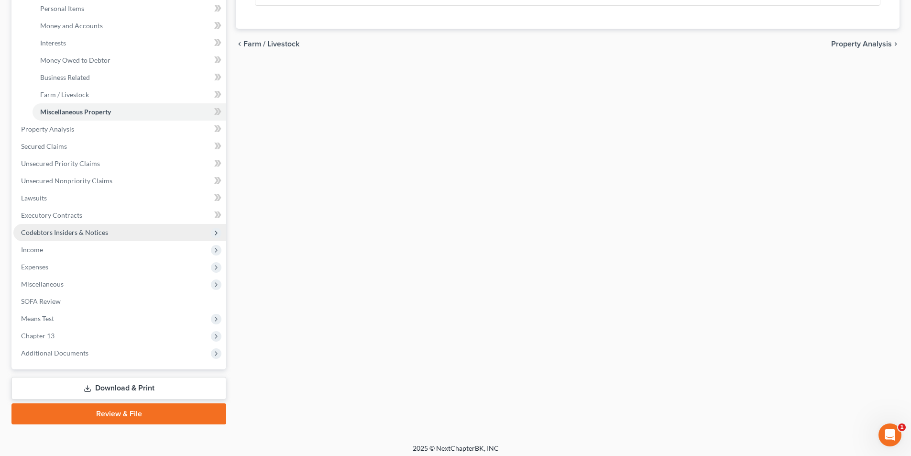
scroll to position [239, 0]
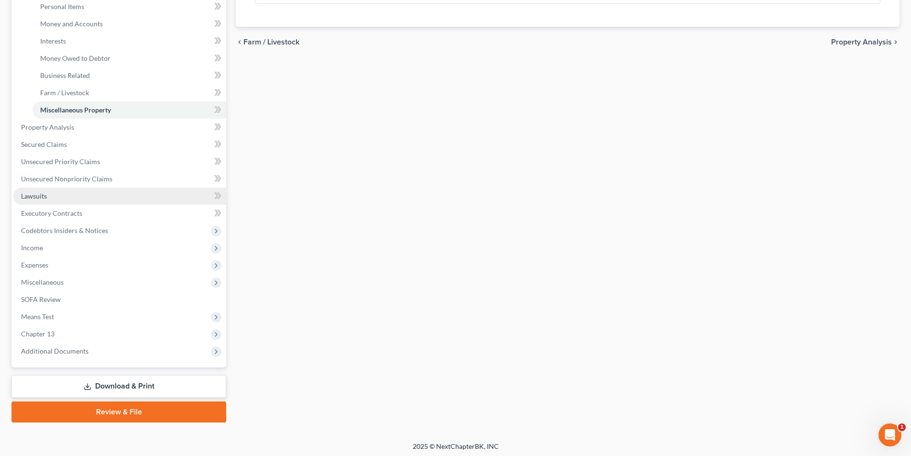
click at [41, 196] on span "Lawsuits" at bounding box center [34, 196] width 26 height 8
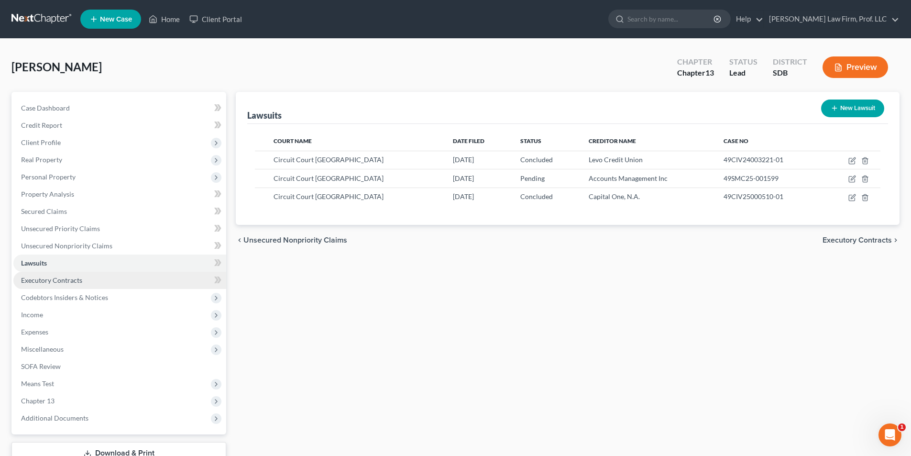
click at [43, 280] on span "Executory Contracts" at bounding box center [51, 280] width 61 height 8
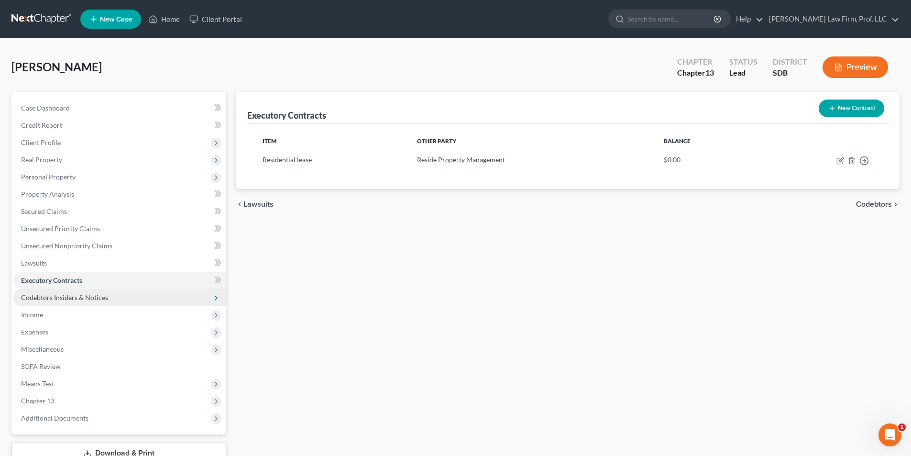
click at [57, 300] on span "Codebtors Insiders & Notices" at bounding box center [64, 297] width 87 height 8
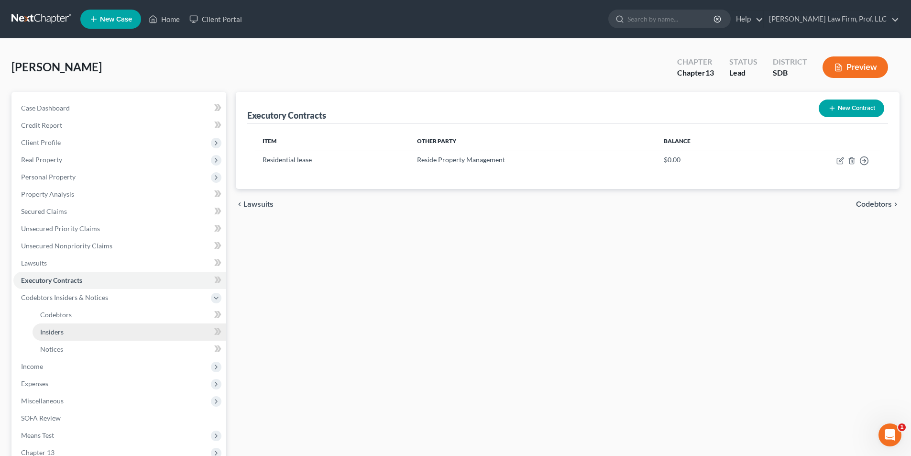
click at [54, 335] on link "Insiders" at bounding box center [130, 331] width 194 height 17
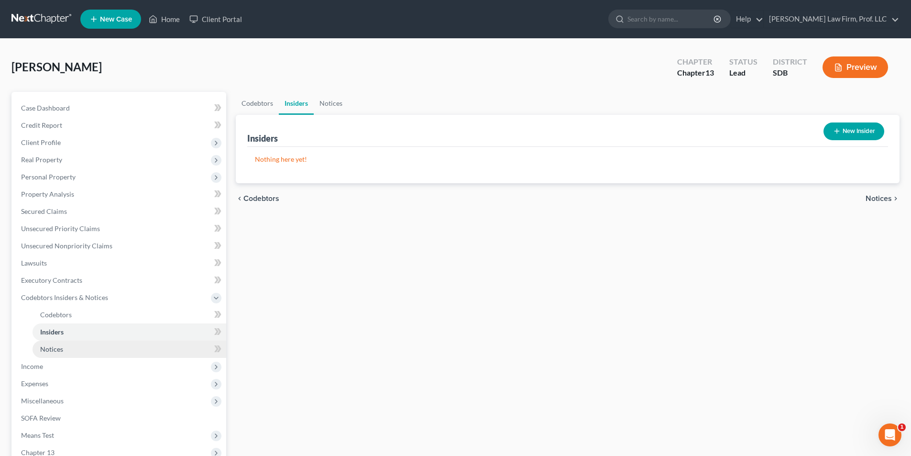
click at [56, 349] on span "Notices" at bounding box center [51, 349] width 23 height 8
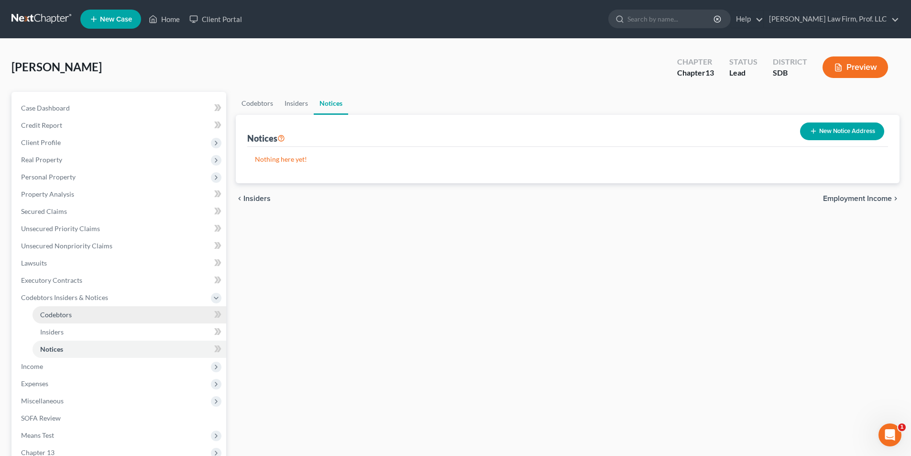
click at [50, 318] on span "Codebtors" at bounding box center [56, 314] width 32 height 8
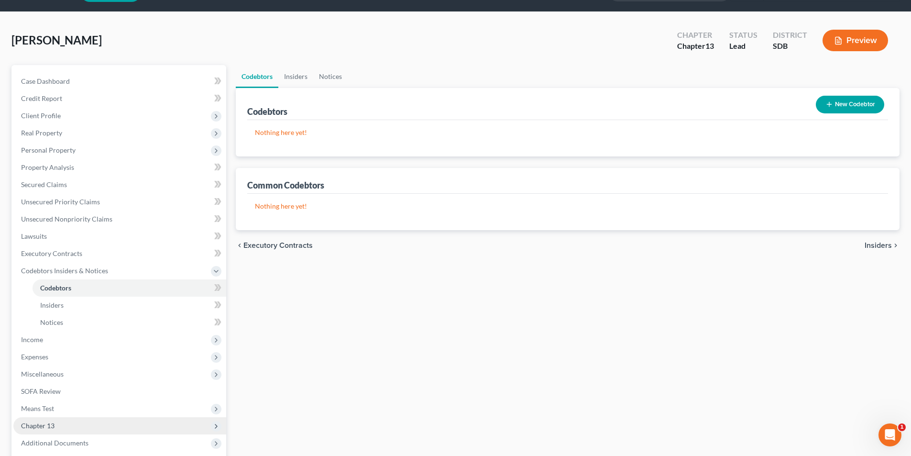
scroll to position [122, 0]
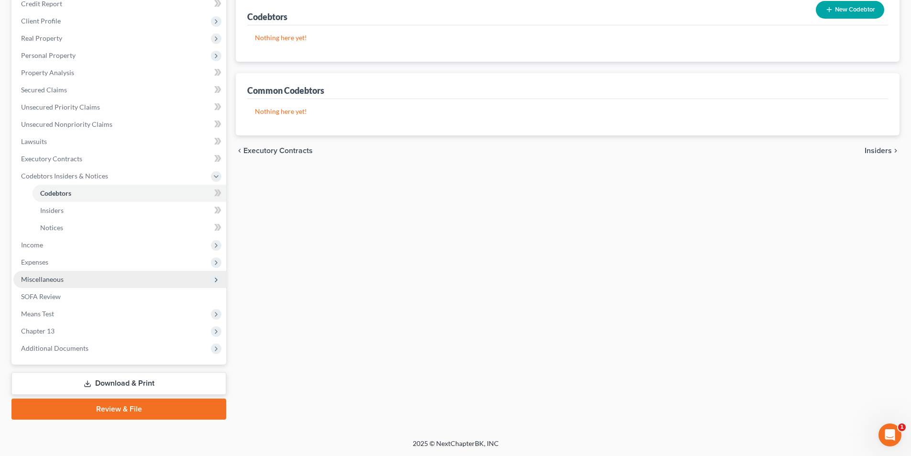
click at [42, 280] on span "Miscellaneous" at bounding box center [42, 279] width 43 height 8
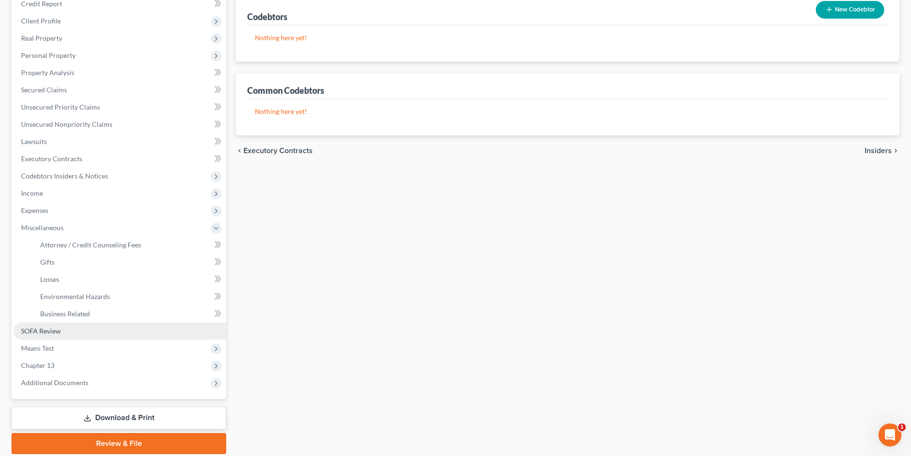
click at [34, 335] on link "SOFA Review" at bounding box center [119, 330] width 213 height 17
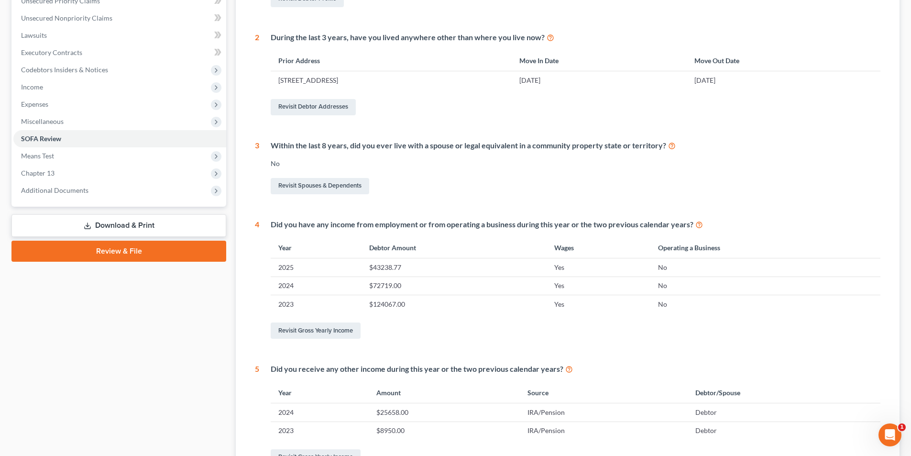
scroll to position [293, 0]
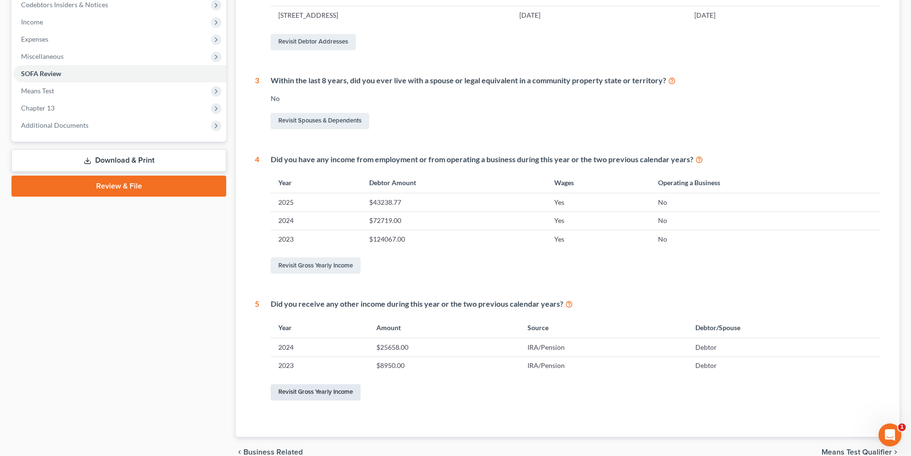
click at [325, 393] on link "Revisit Gross Yearly Income" at bounding box center [316, 392] width 90 height 16
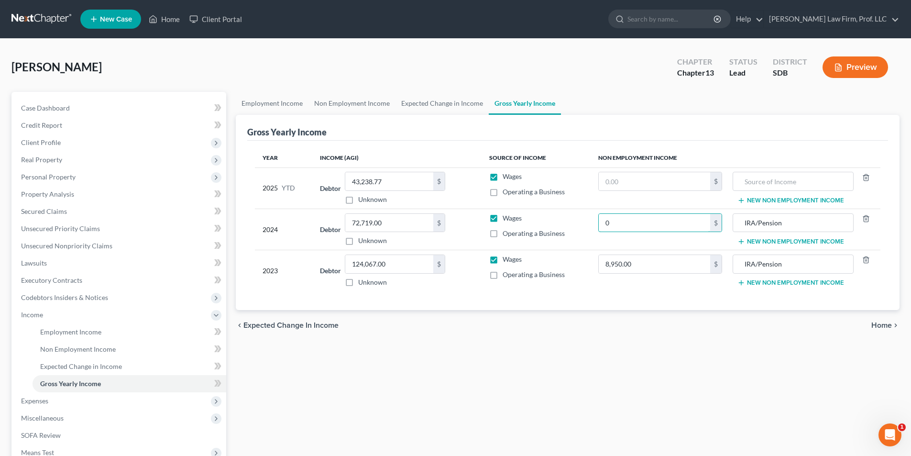
type input "0"
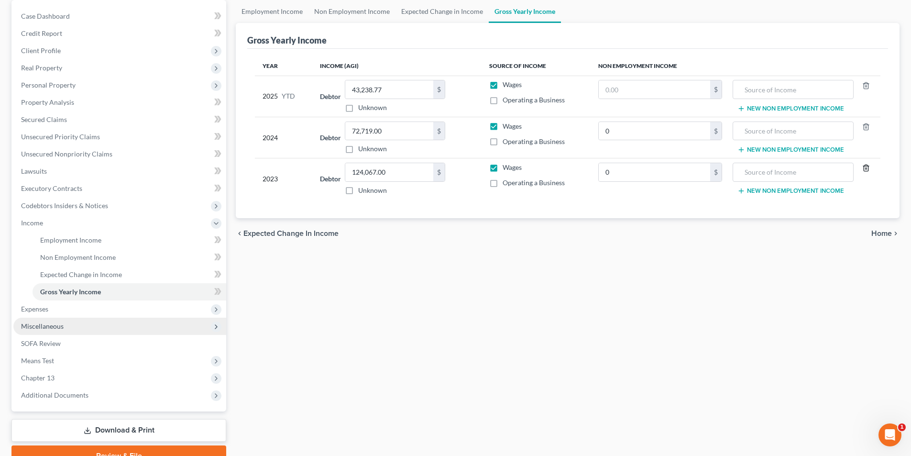
scroll to position [96, 0]
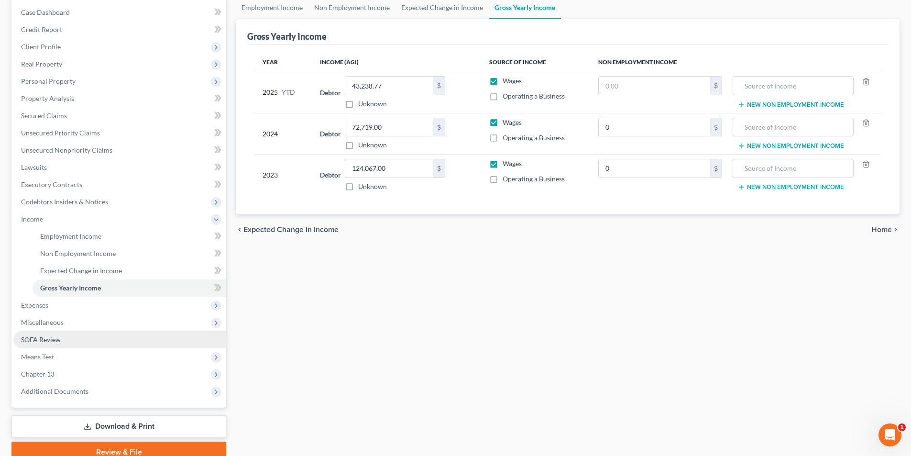
click at [56, 339] on span "SOFA Review" at bounding box center [41, 339] width 40 height 8
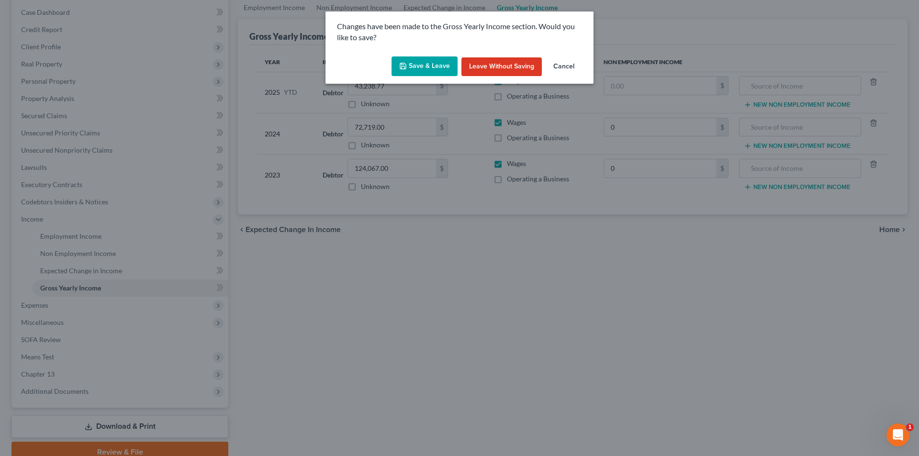
click at [407, 67] on icon "button" at bounding box center [403, 66] width 8 height 8
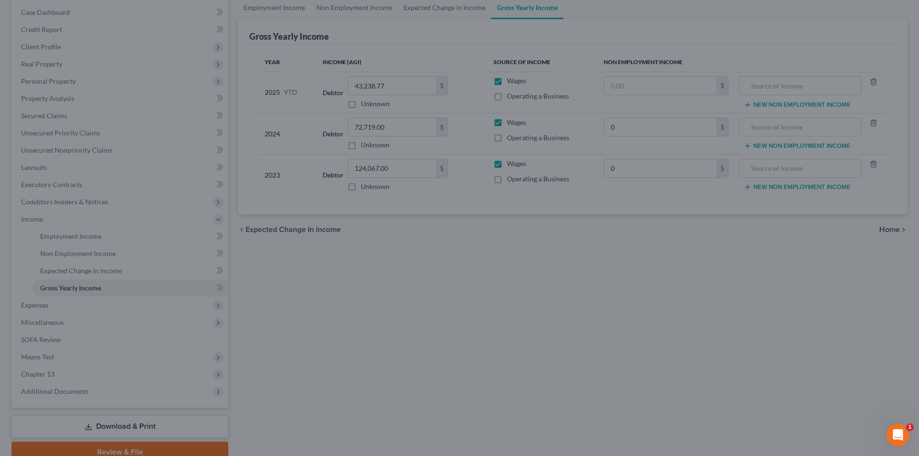
type input "0.00"
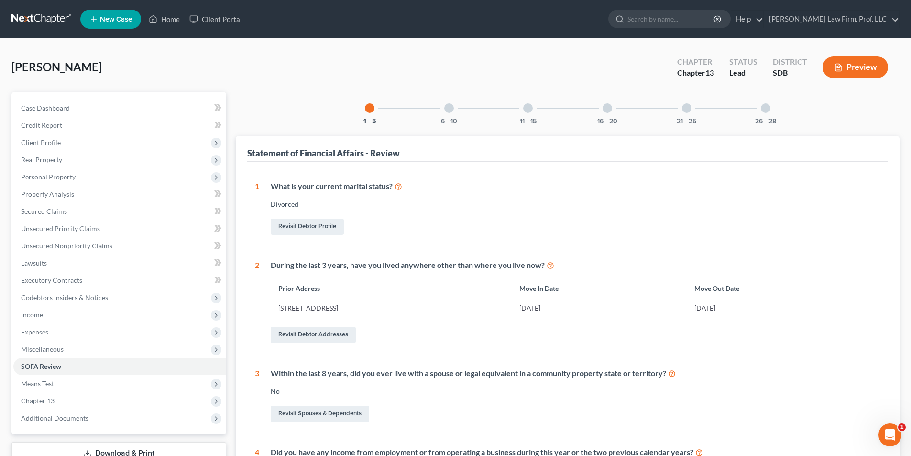
click at [450, 108] on div at bounding box center [449, 108] width 10 height 10
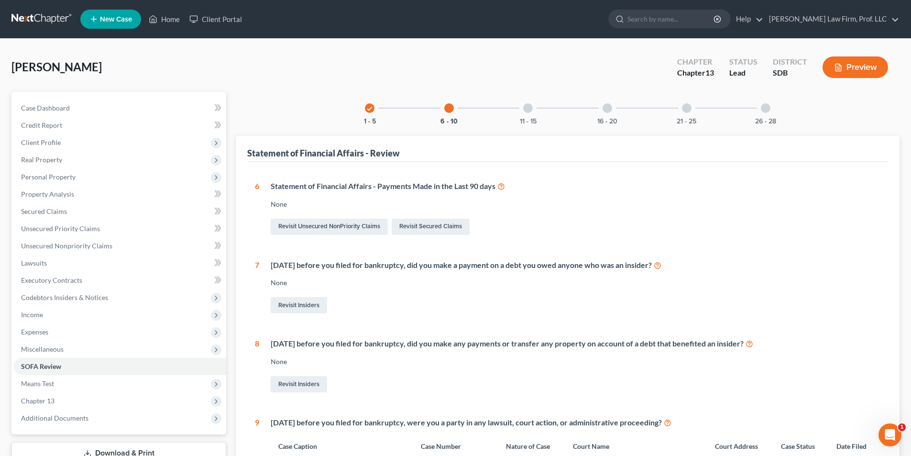
click at [532, 107] on div at bounding box center [528, 108] width 10 height 10
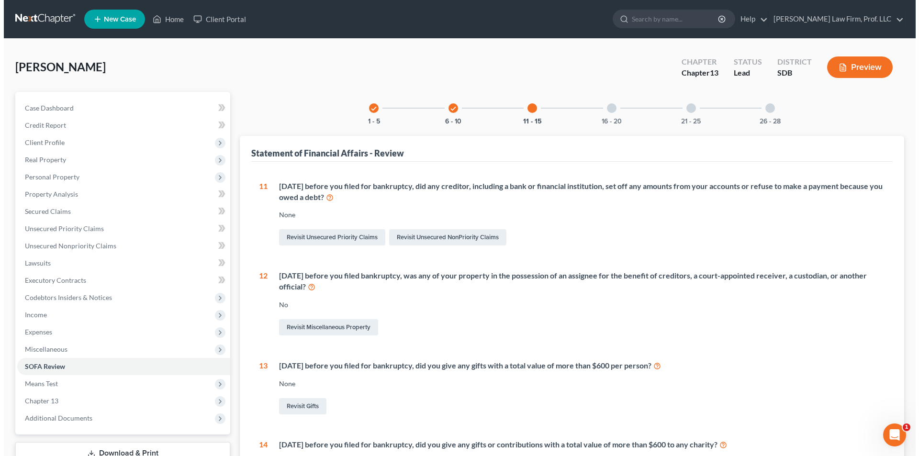
scroll to position [220, 0]
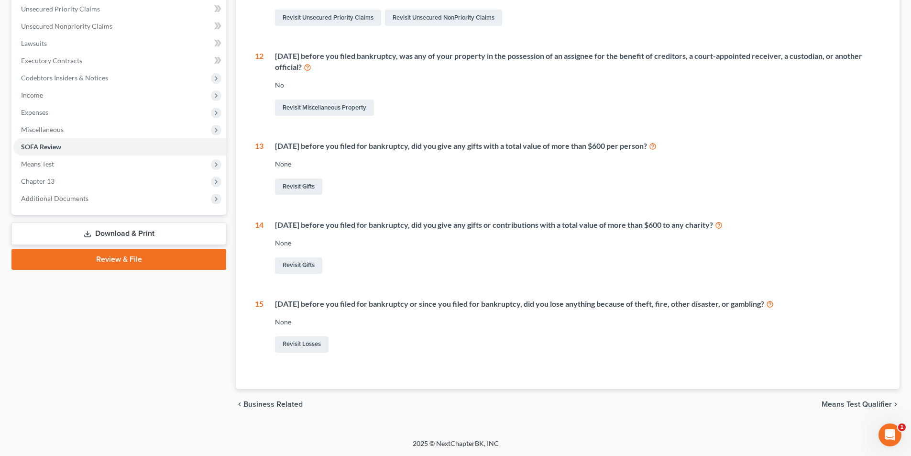
click at [87, 233] on icon at bounding box center [88, 234] width 8 height 8
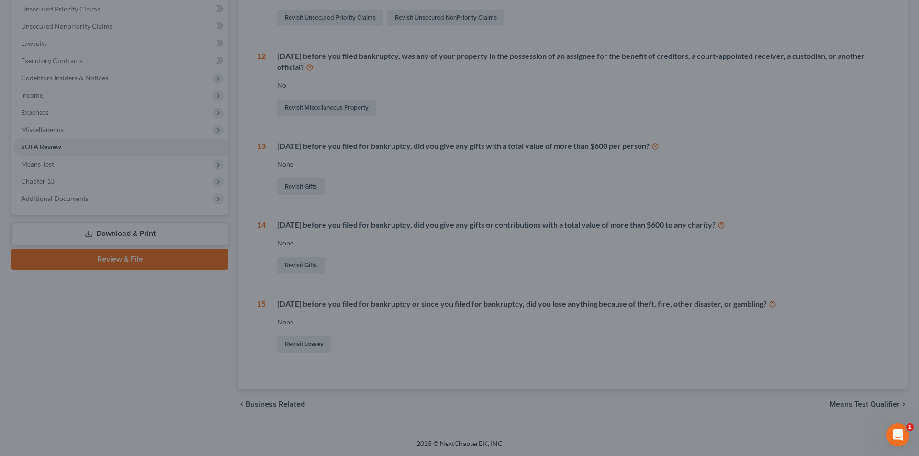
click at [379, 279] on div at bounding box center [459, 228] width 919 height 456
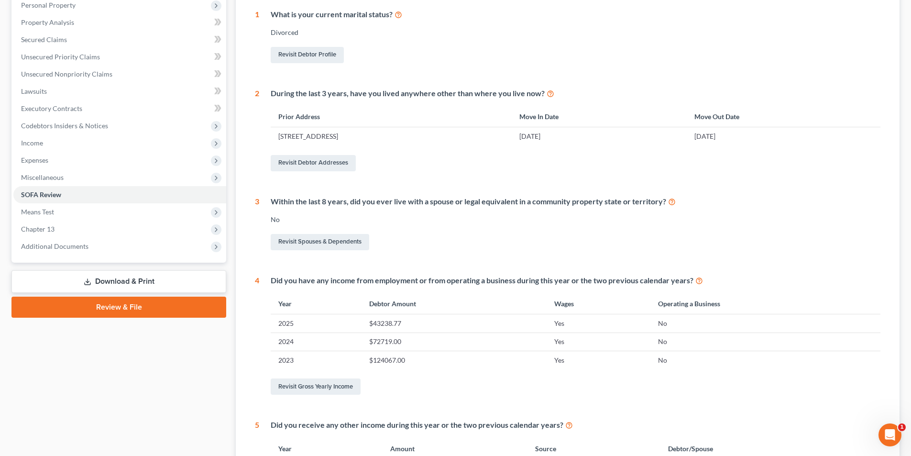
click at [106, 280] on link "Download & Print" at bounding box center [118, 281] width 215 height 22
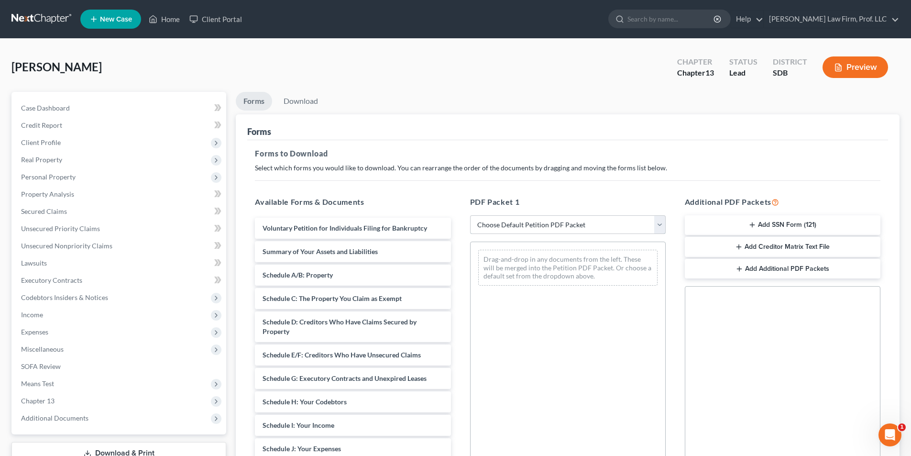
click at [534, 227] on select "Choose Default Petition PDF Packet Complete Bankruptcy Petition (all forms and …" at bounding box center [568, 224] width 196 height 19
select select "0"
click at [470, 215] on select "Choose Default Petition PDF Packet Complete Bankruptcy Petition (all forms and …" at bounding box center [568, 224] width 196 height 19
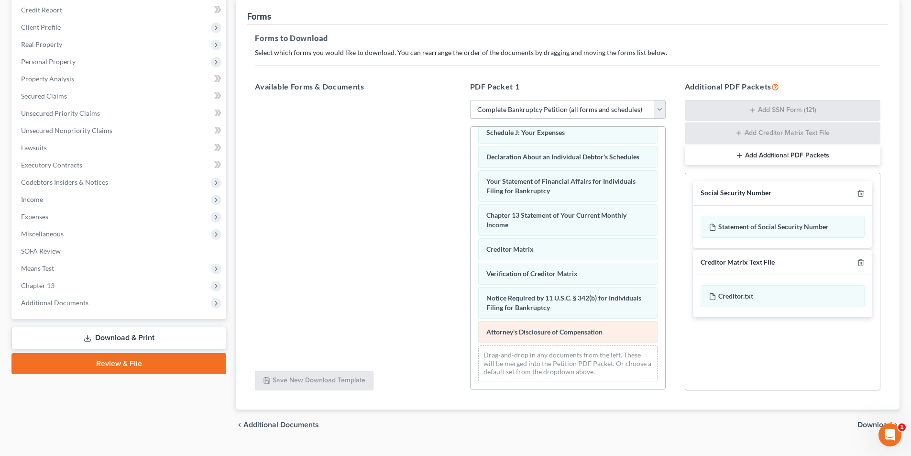
scroll to position [136, 0]
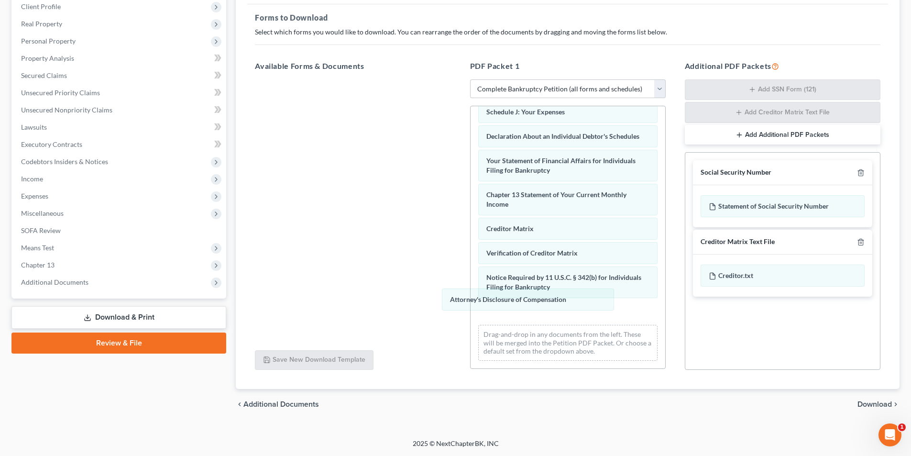
drag, startPoint x: 543, startPoint y: 313, endPoint x: 393, endPoint y: 241, distance: 166.7
click at [471, 235] on div "Attorney's Disclosure of Compensation Voluntary Petition for Individuals Filing…" at bounding box center [568, 106] width 195 height 523
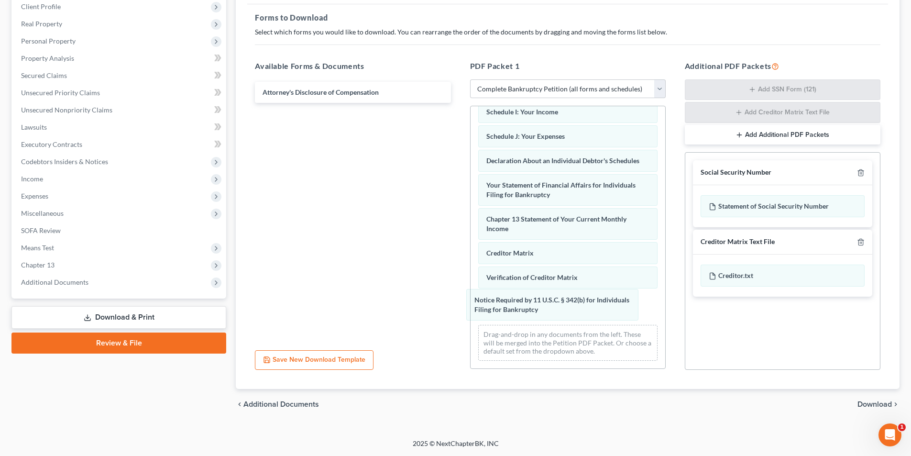
drag, startPoint x: 536, startPoint y: 306, endPoint x: 464, endPoint y: 280, distance: 77.2
click at [471, 241] on div "Notice Required by 11 U.S.C. § 342(b) for Individuals Filing for Bankruptcy Vol…" at bounding box center [568, 118] width 195 height 499
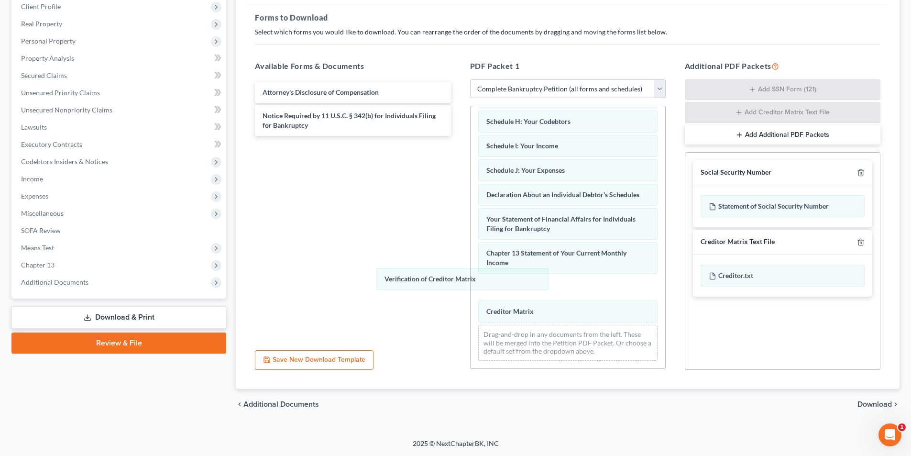
drag, startPoint x: 404, startPoint y: 275, endPoint x: 435, endPoint y: 265, distance: 32.4
click at [471, 242] on div "Verification of Creditor Matrix Voluntary Petition for Individuals Filing for B…" at bounding box center [568, 135] width 195 height 465
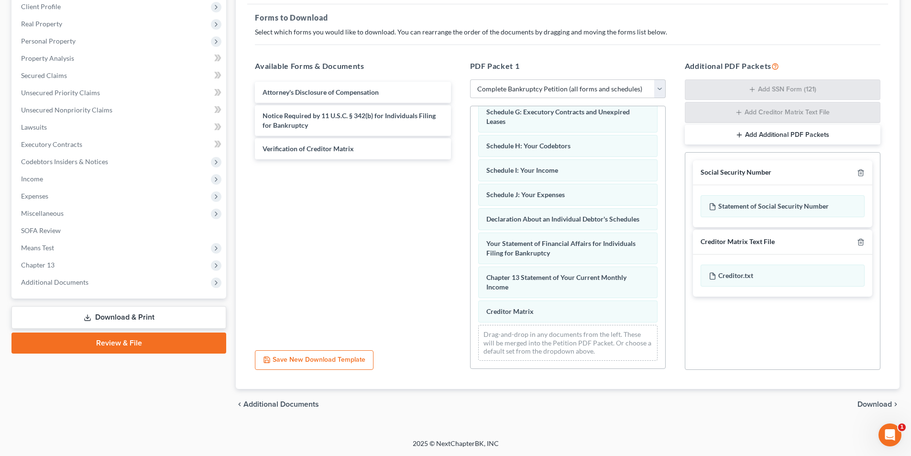
click at [471, 261] on div "Voluntary Petition for Individuals Filing for Bankruptcy Summary of Your Assets…" at bounding box center [568, 148] width 195 height 441
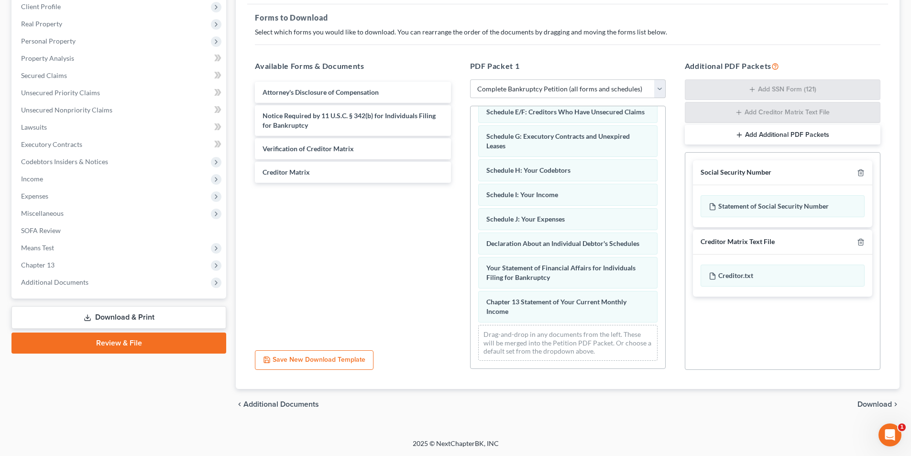
click at [884, 404] on span "Download" at bounding box center [875, 404] width 34 height 8
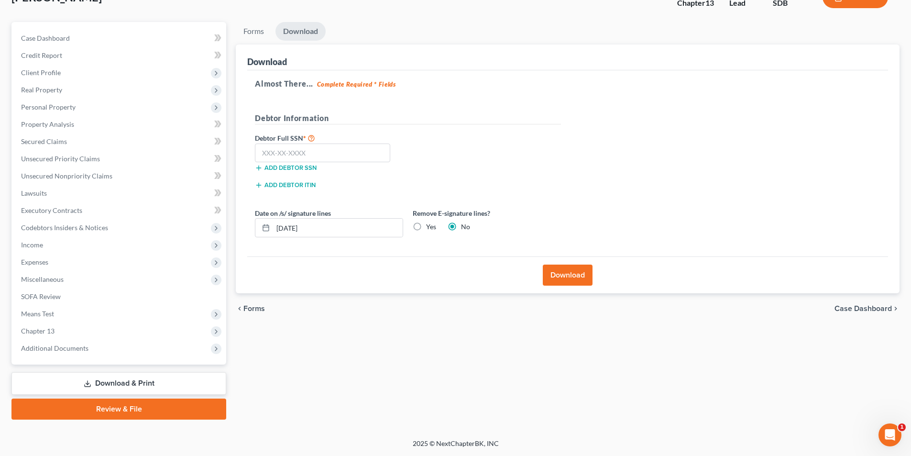
click at [556, 272] on button "Download" at bounding box center [568, 275] width 50 height 21
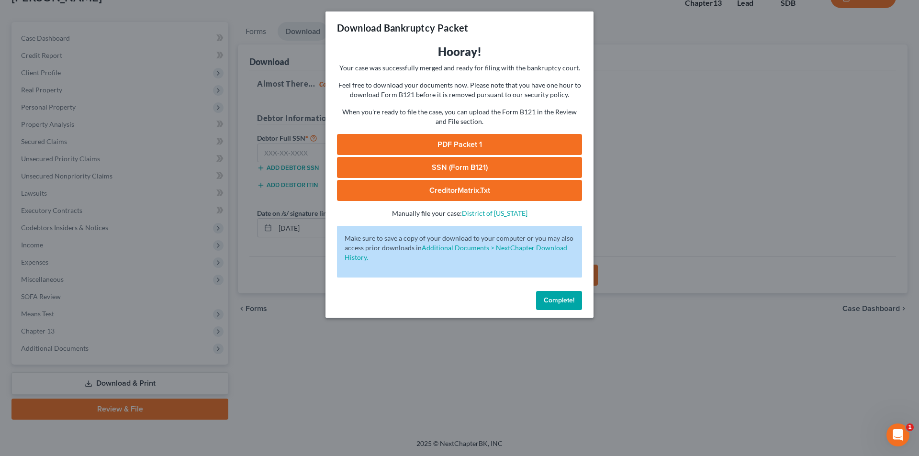
click at [450, 144] on link "PDF Packet 1" at bounding box center [459, 144] width 245 height 21
